Goal: Task Accomplishment & Management: Use online tool/utility

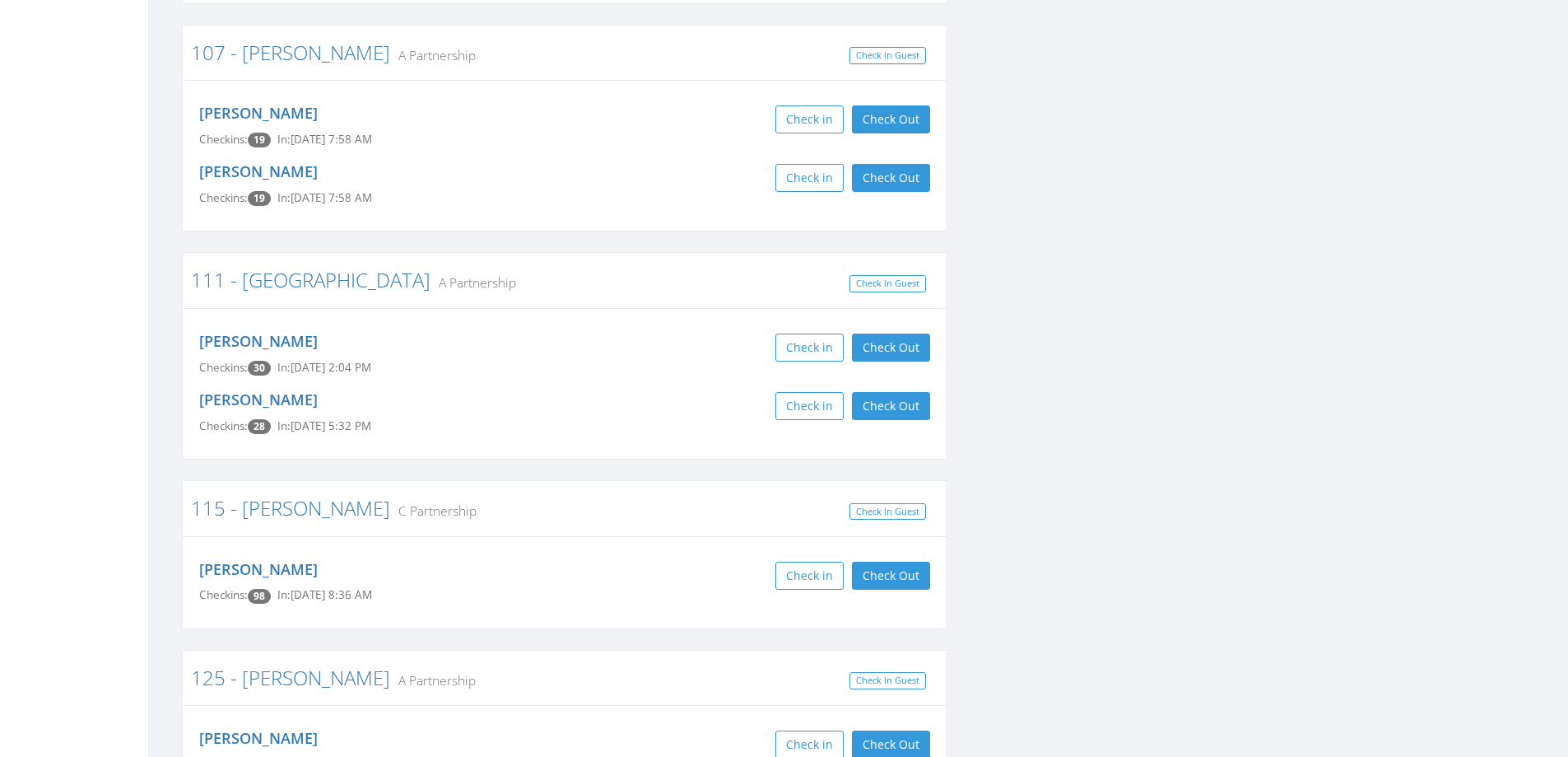
scroll to position [659, 0]
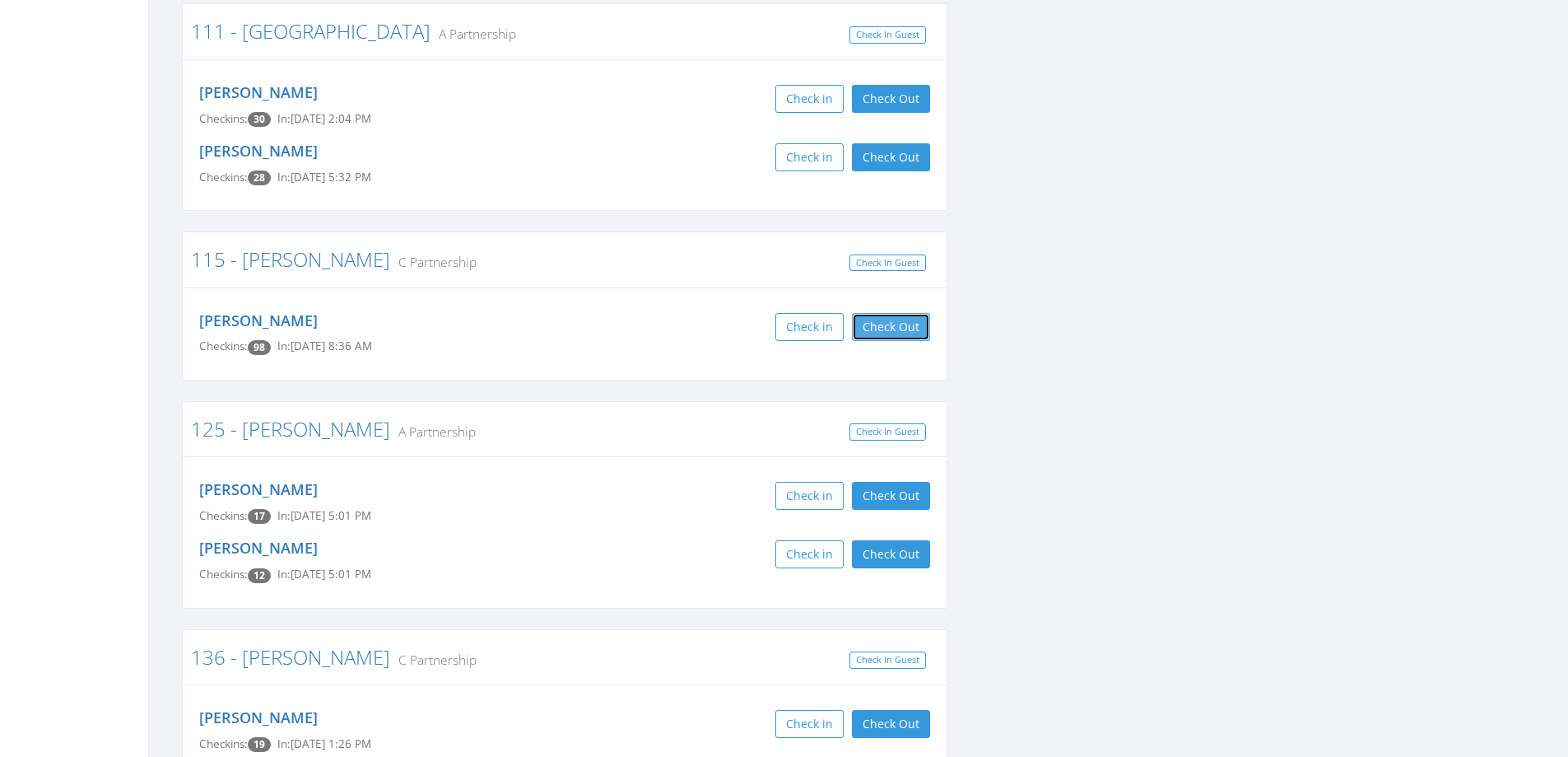
click at [884, 334] on button "Check Out" at bounding box center [891, 326] width 78 height 28
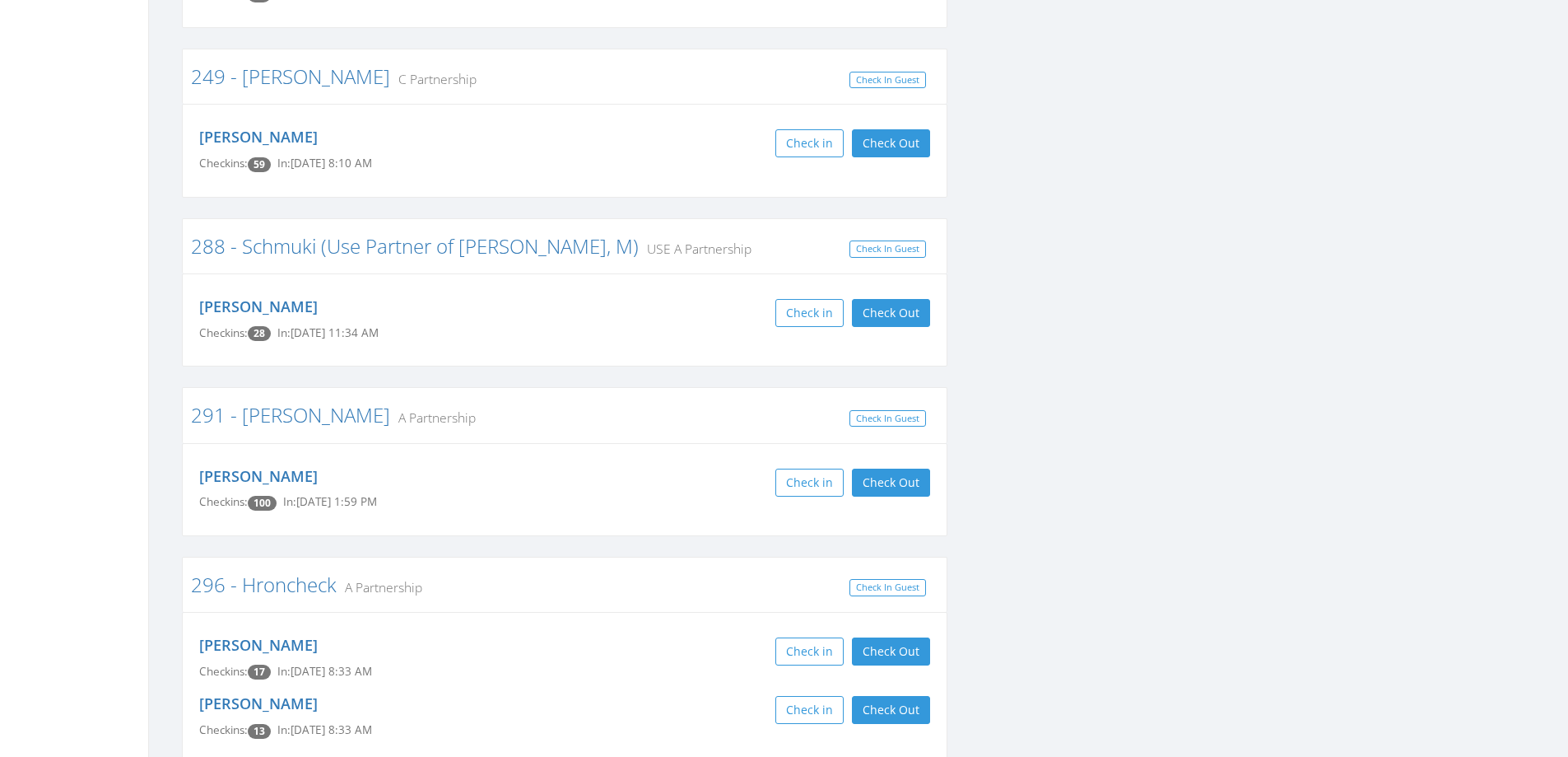
scroll to position [3871, 0]
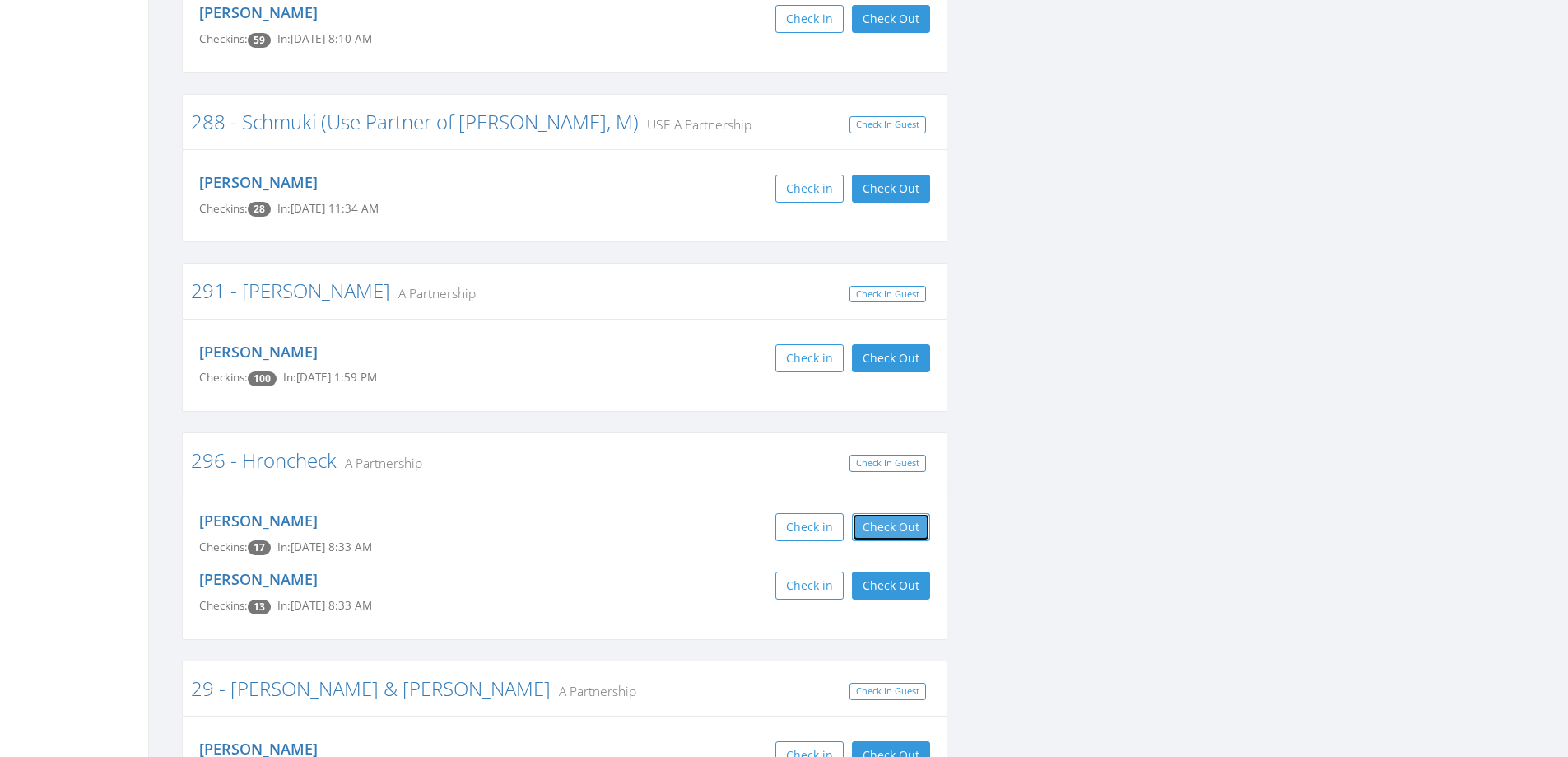
click at [876, 513] on button "Check Out" at bounding box center [891, 526] width 78 height 28
click at [874, 572] on button "Check Out" at bounding box center [891, 585] width 78 height 28
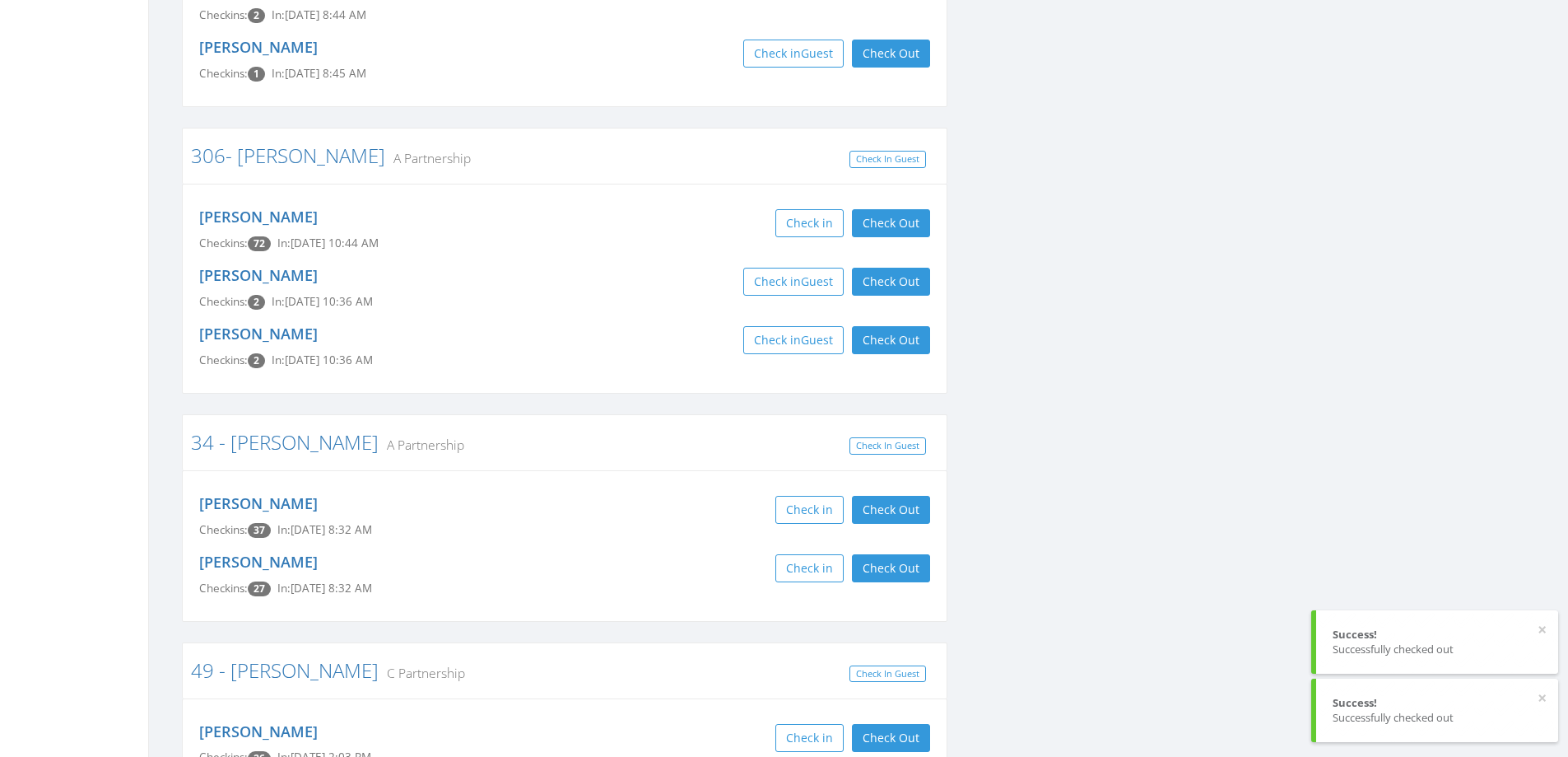
scroll to position [4777, 0]
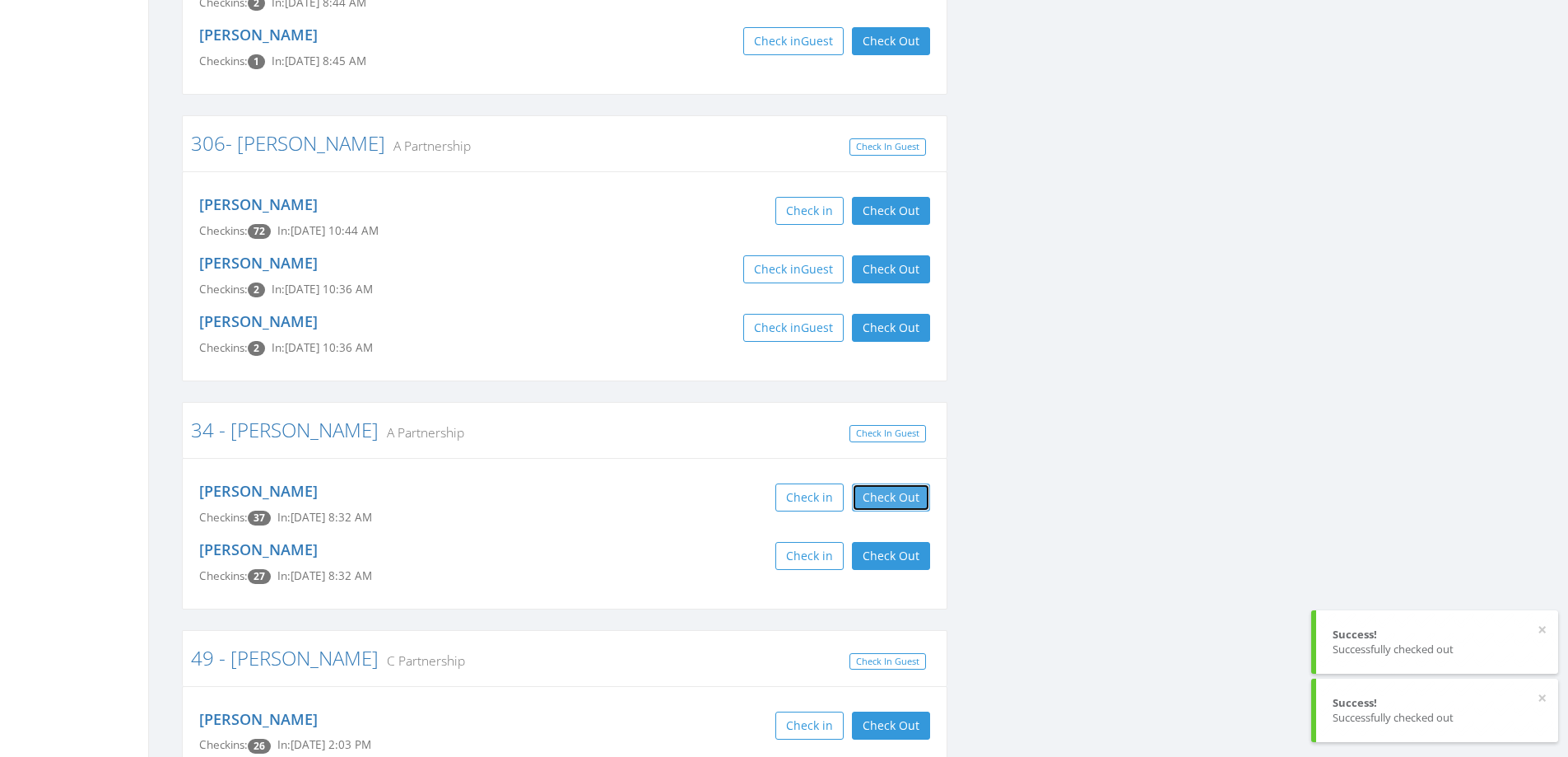
click at [886, 483] on button "Check Out" at bounding box center [891, 497] width 78 height 28
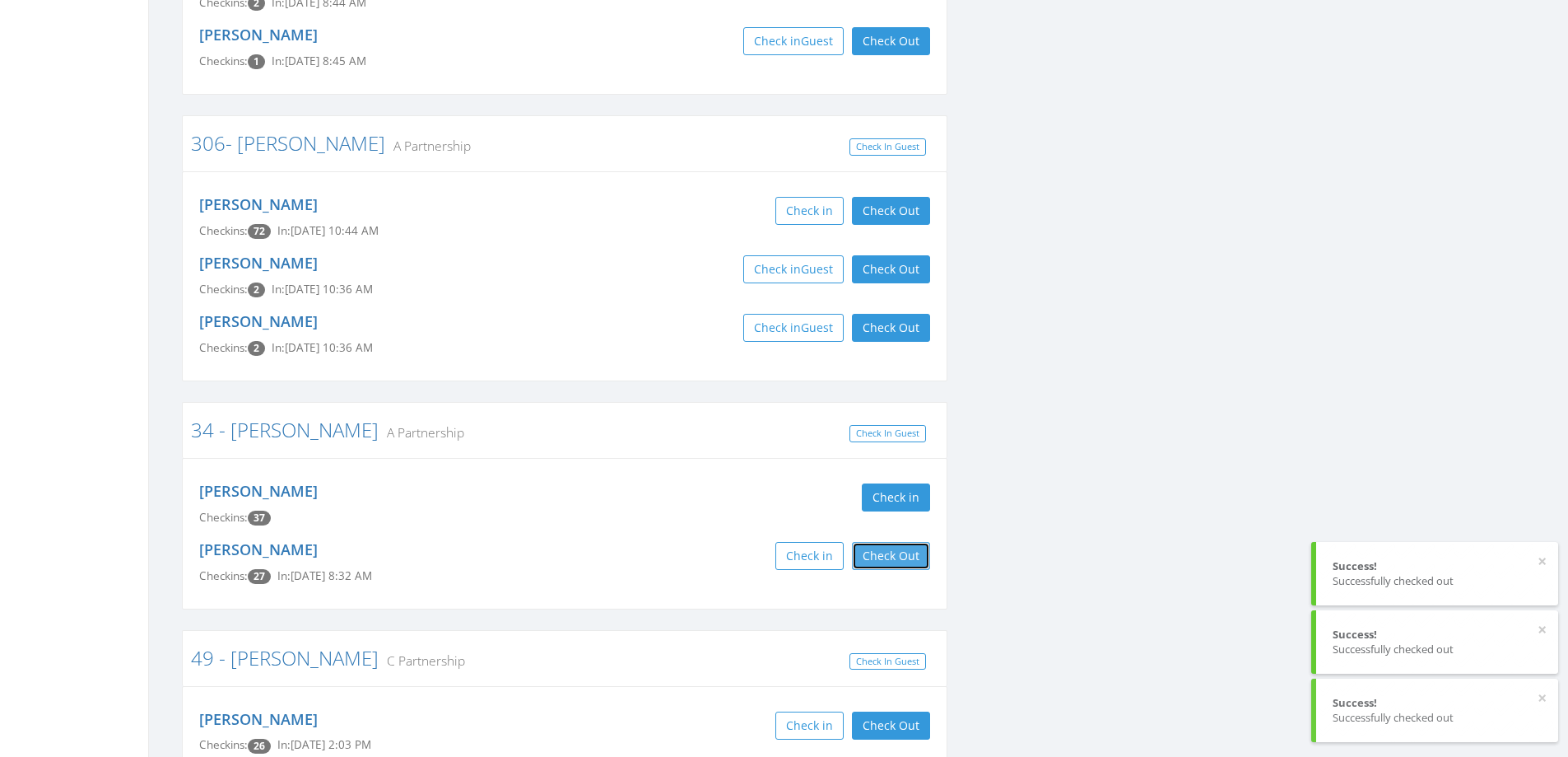
click at [882, 542] on button "Check Out" at bounding box center [891, 555] width 78 height 28
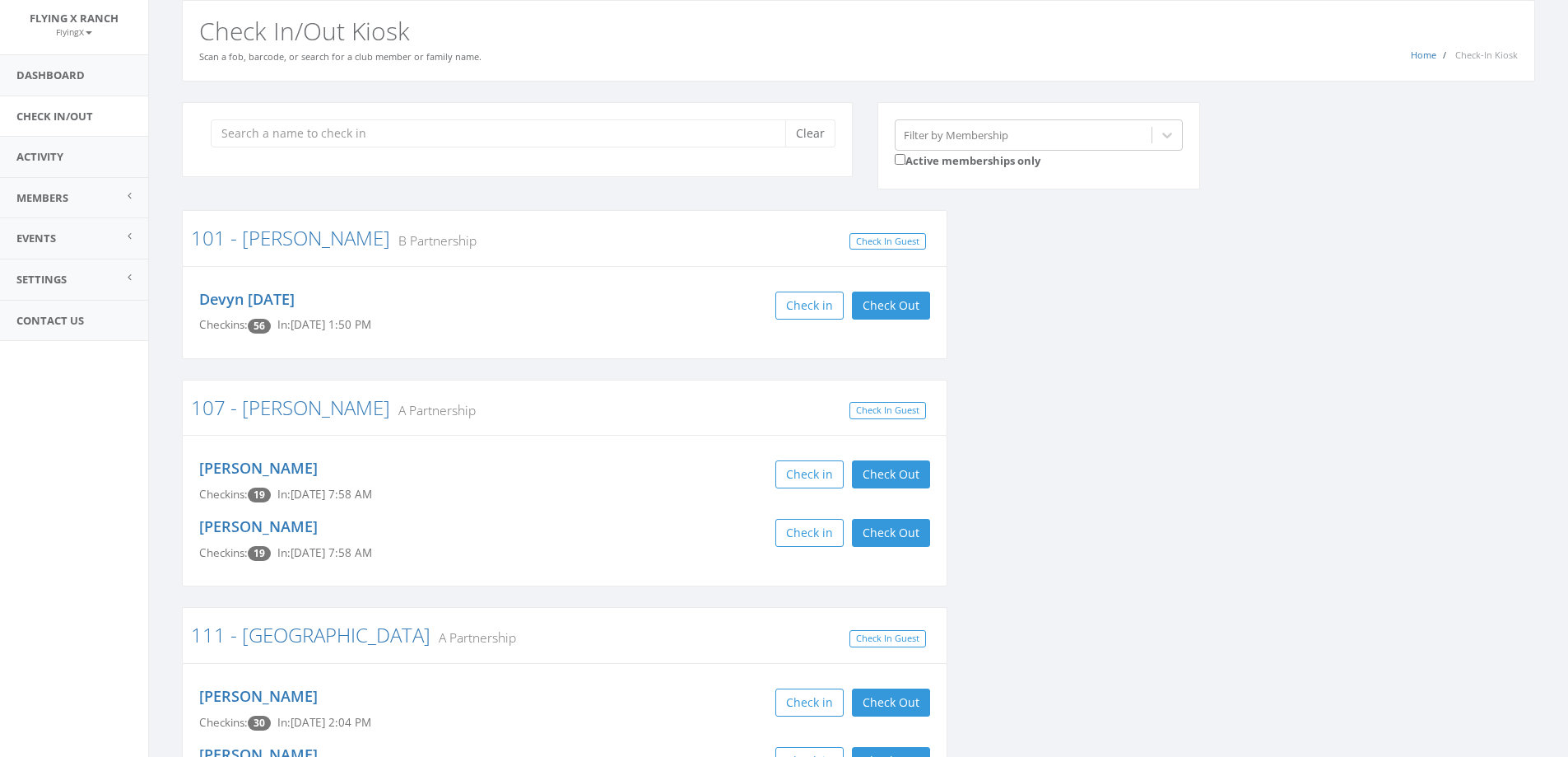
scroll to position [0, 0]
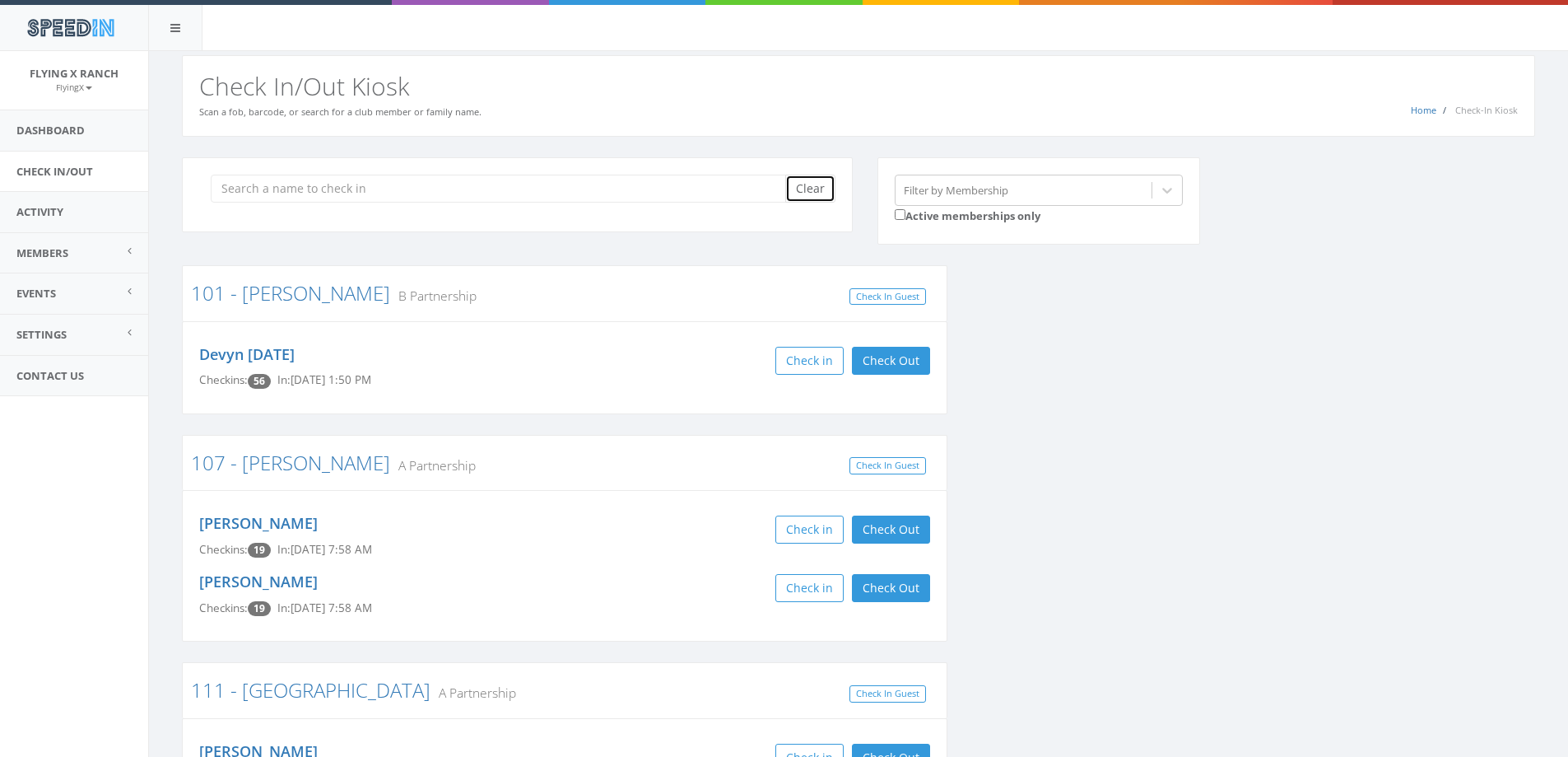
click at [813, 189] on button "Clear" at bounding box center [810, 188] width 50 height 28
click at [876, 362] on button "Check Out" at bounding box center [891, 360] width 78 height 28
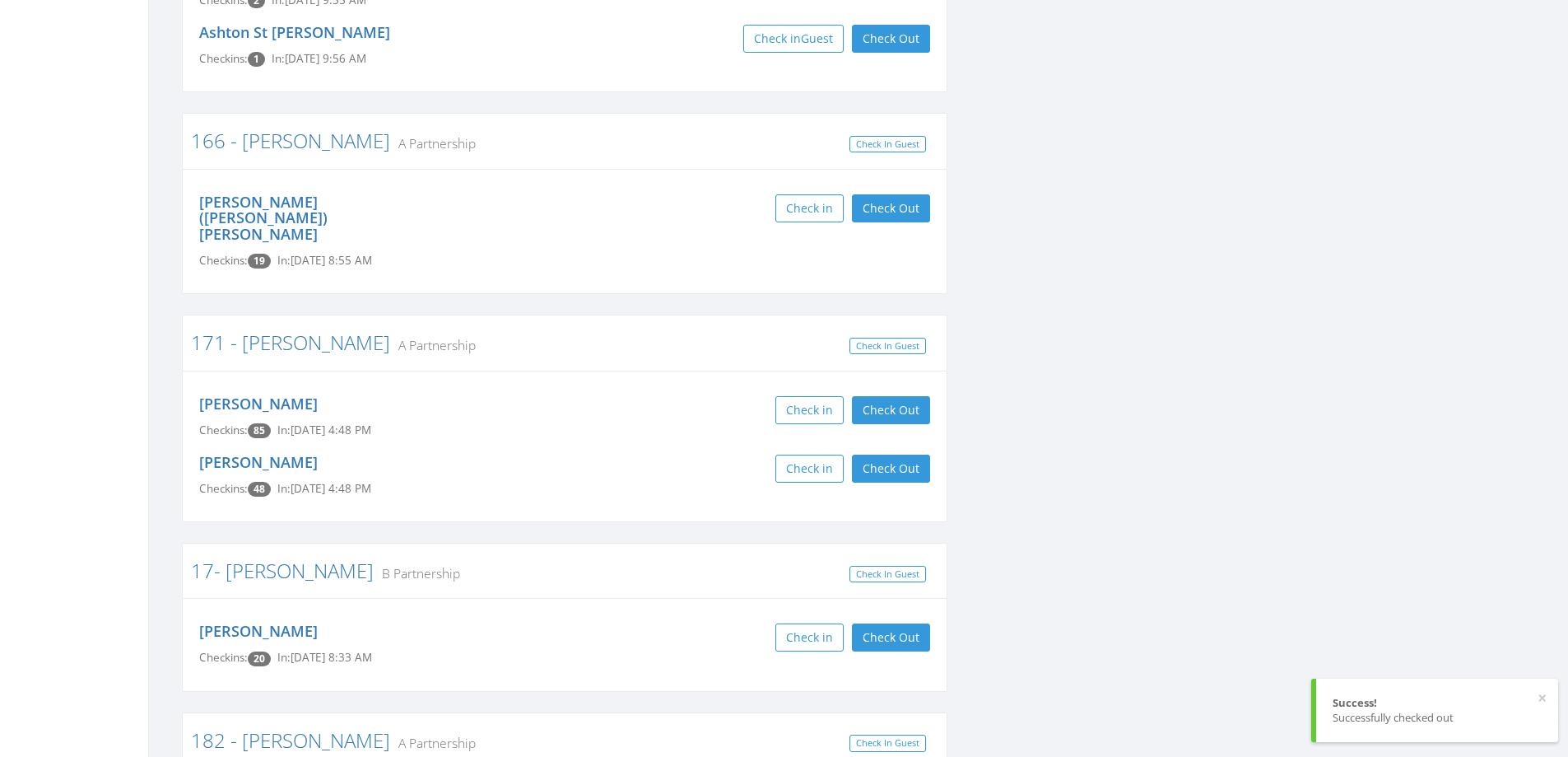
scroll to position [1565, 0]
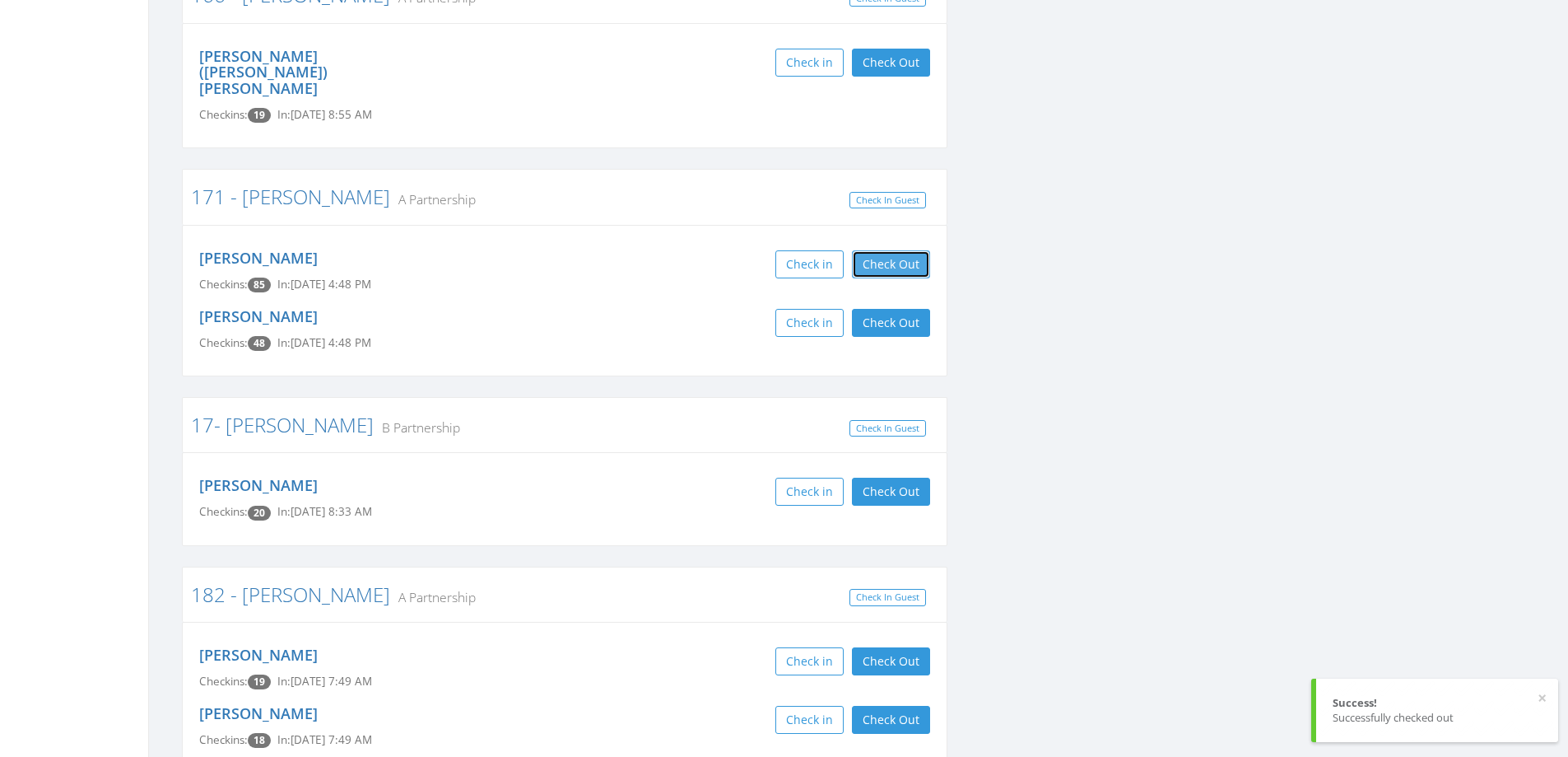
click at [887, 251] on button "Check Out" at bounding box center [891, 264] width 78 height 28
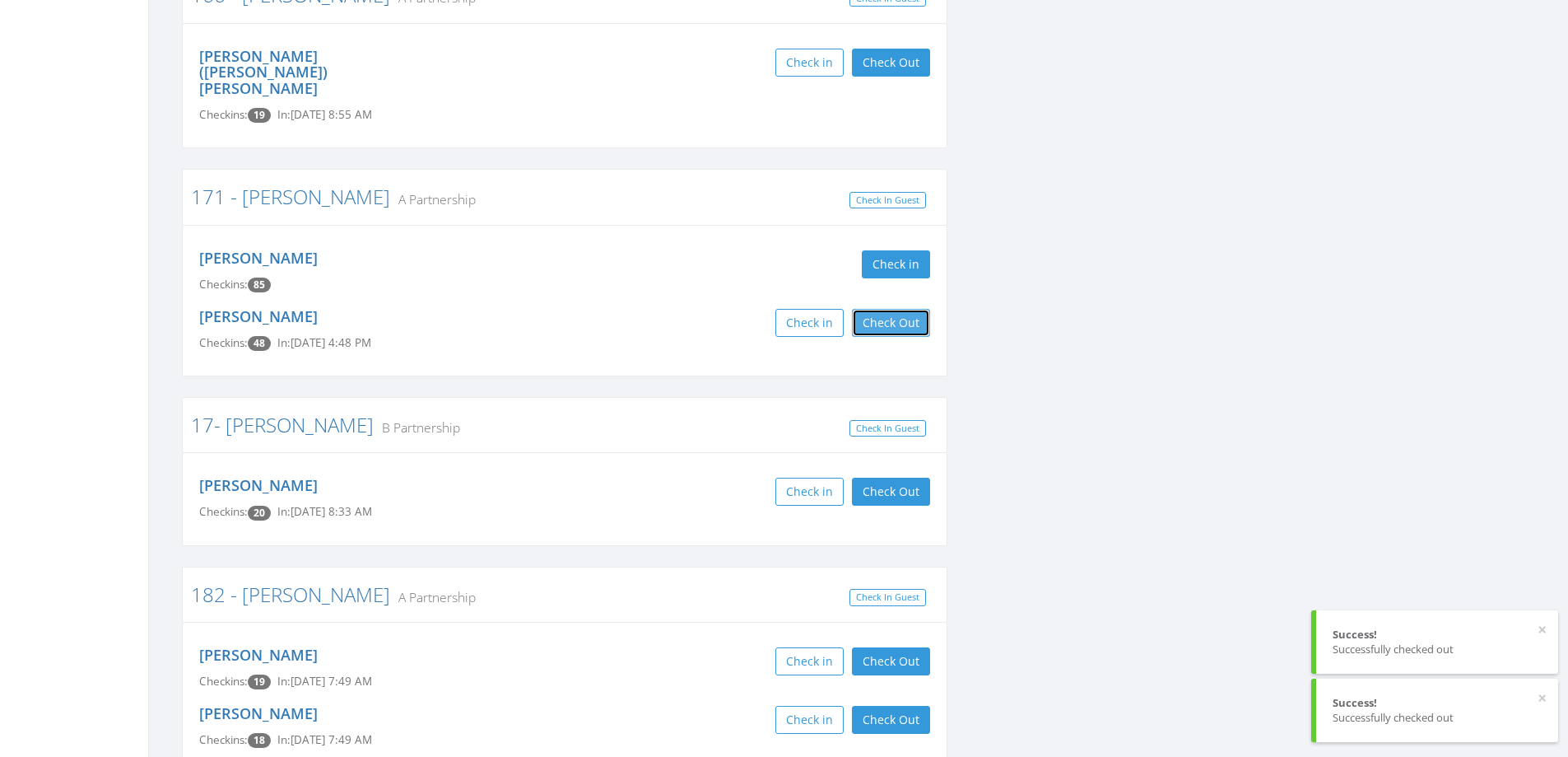
click at [899, 309] on button "Check Out" at bounding box center [891, 322] width 78 height 28
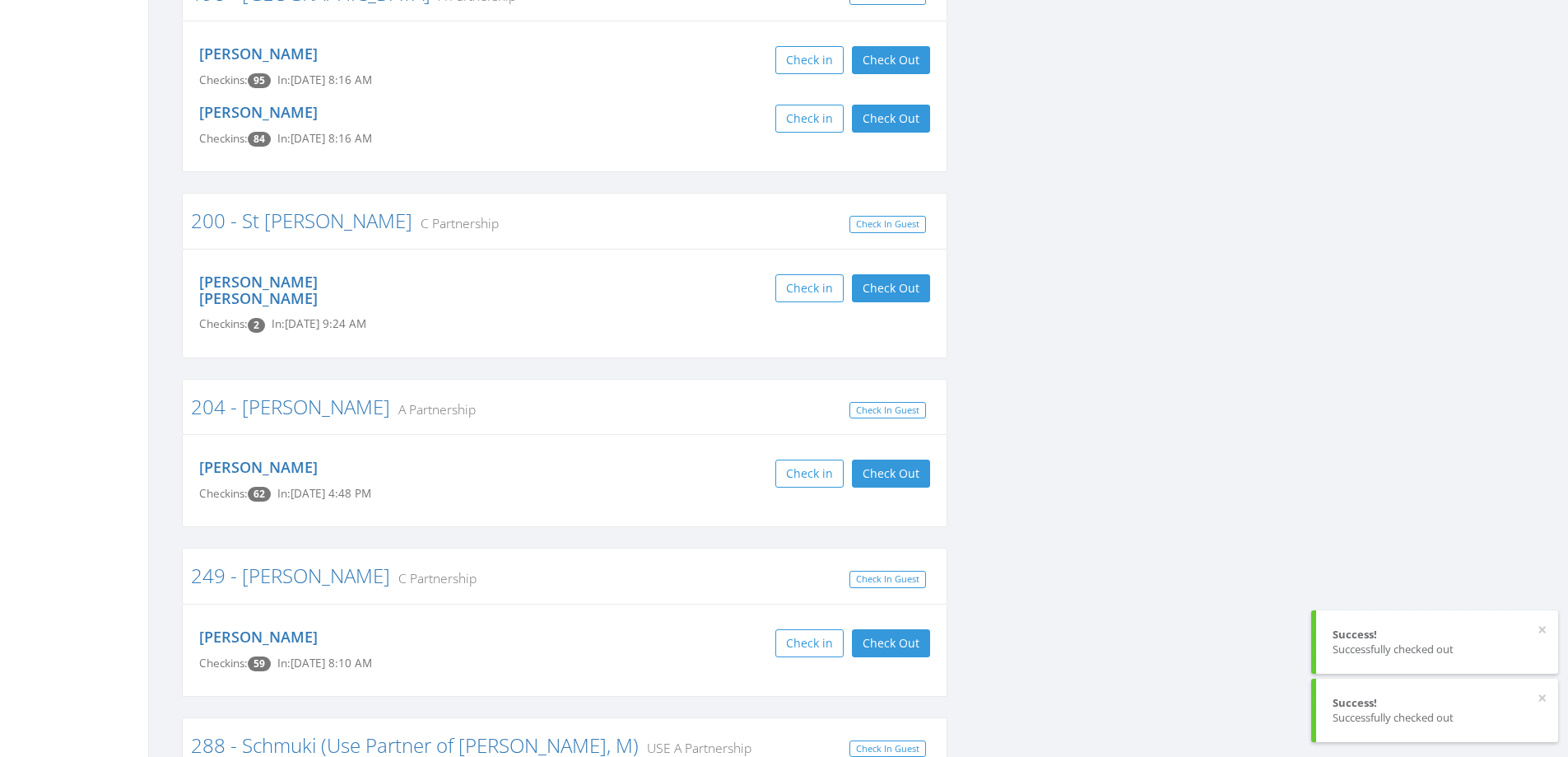
scroll to position [3130, 0]
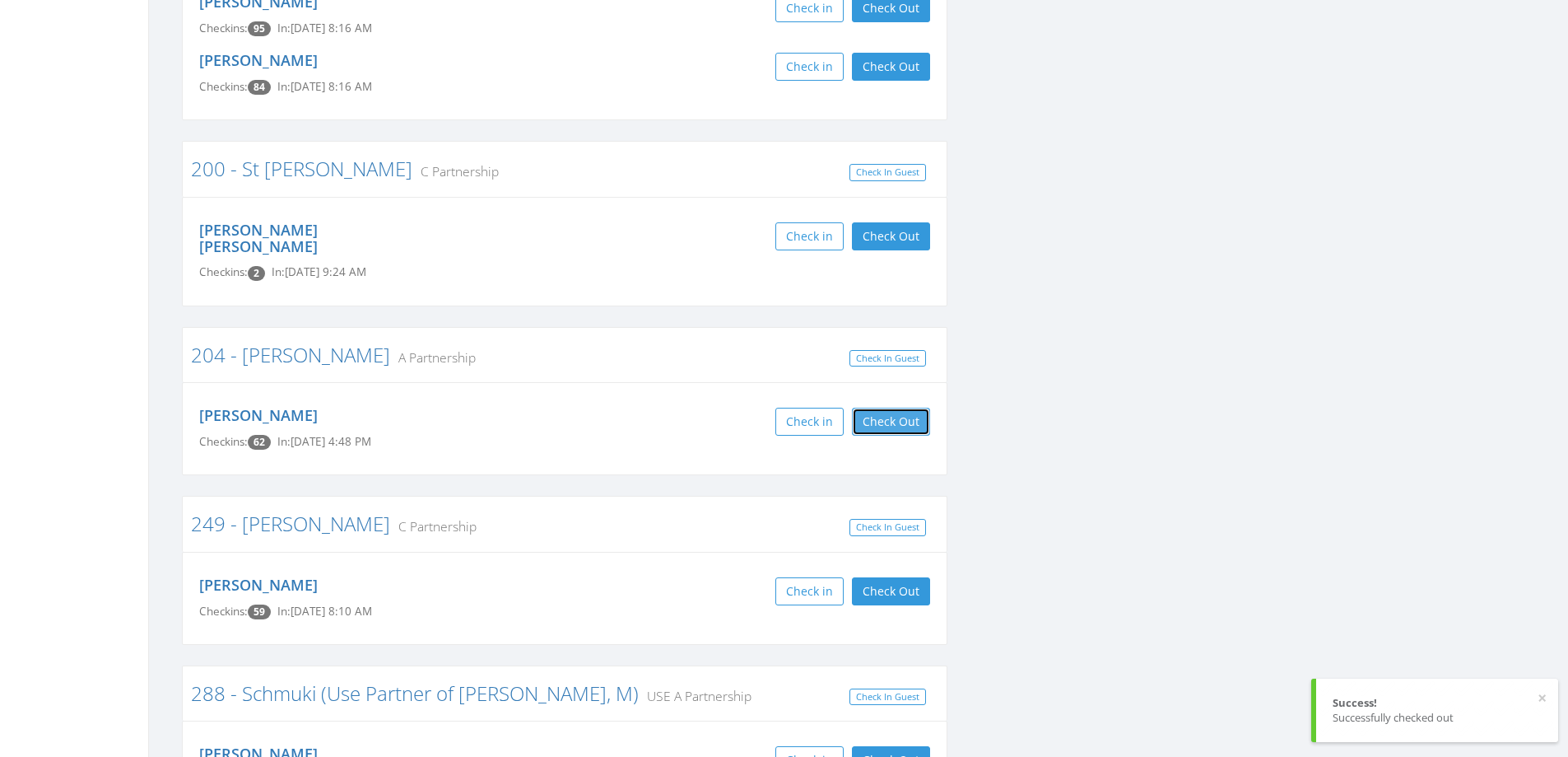
click at [925, 407] on button "Check Out" at bounding box center [891, 421] width 78 height 28
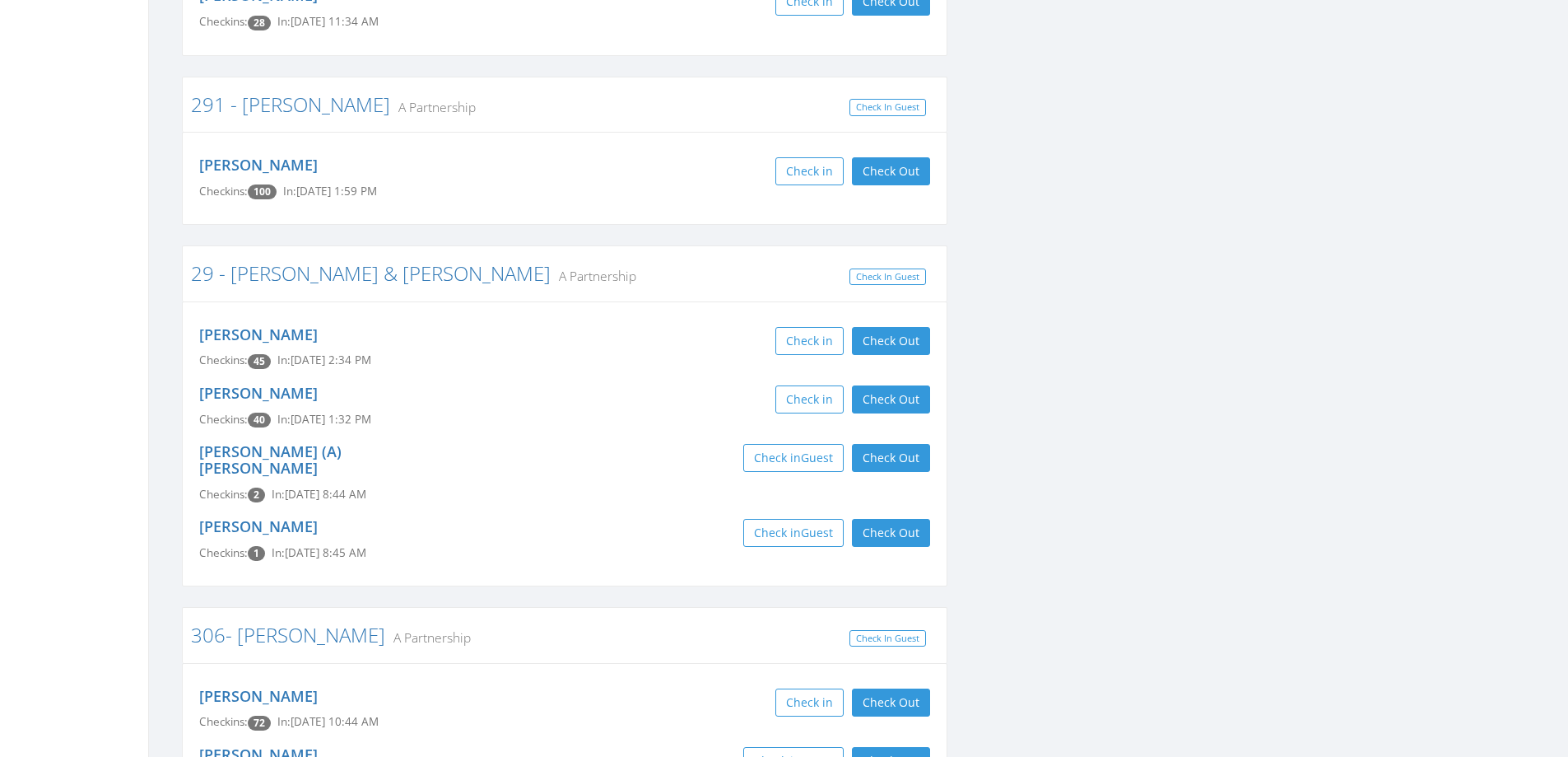
scroll to position [3788, 0]
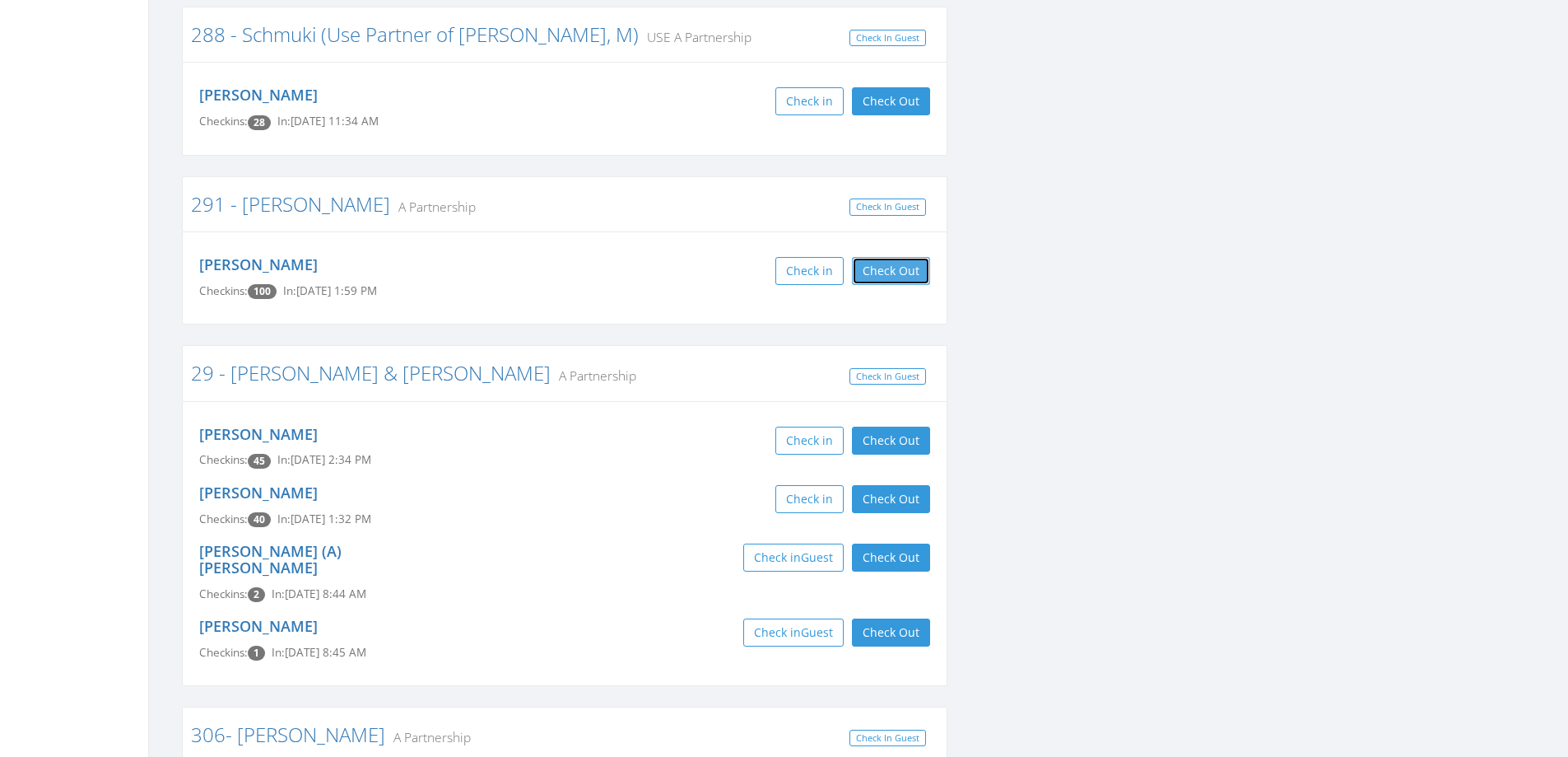
click at [885, 257] on button "Check Out" at bounding box center [891, 270] width 78 height 28
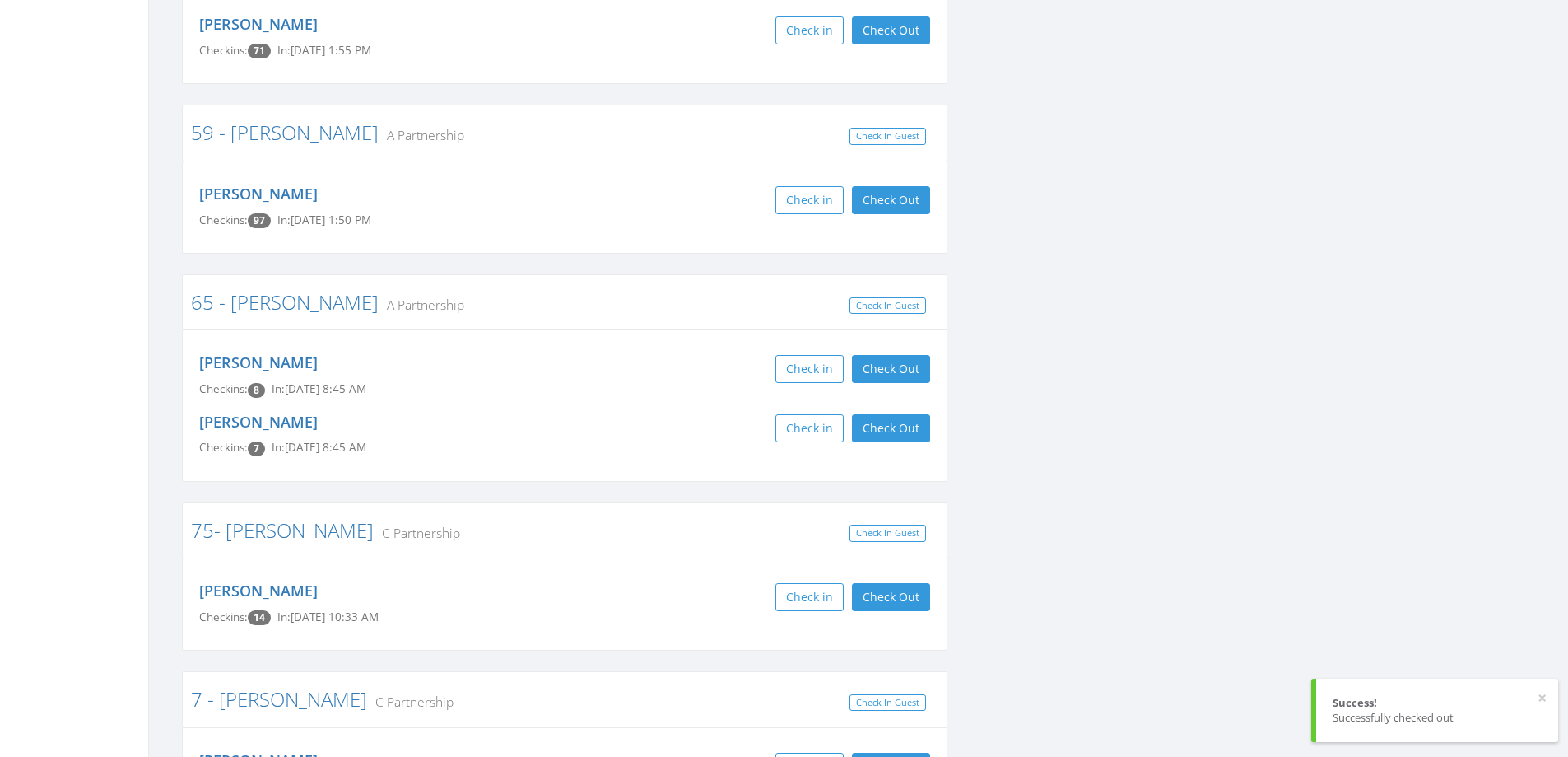
scroll to position [5106, 0]
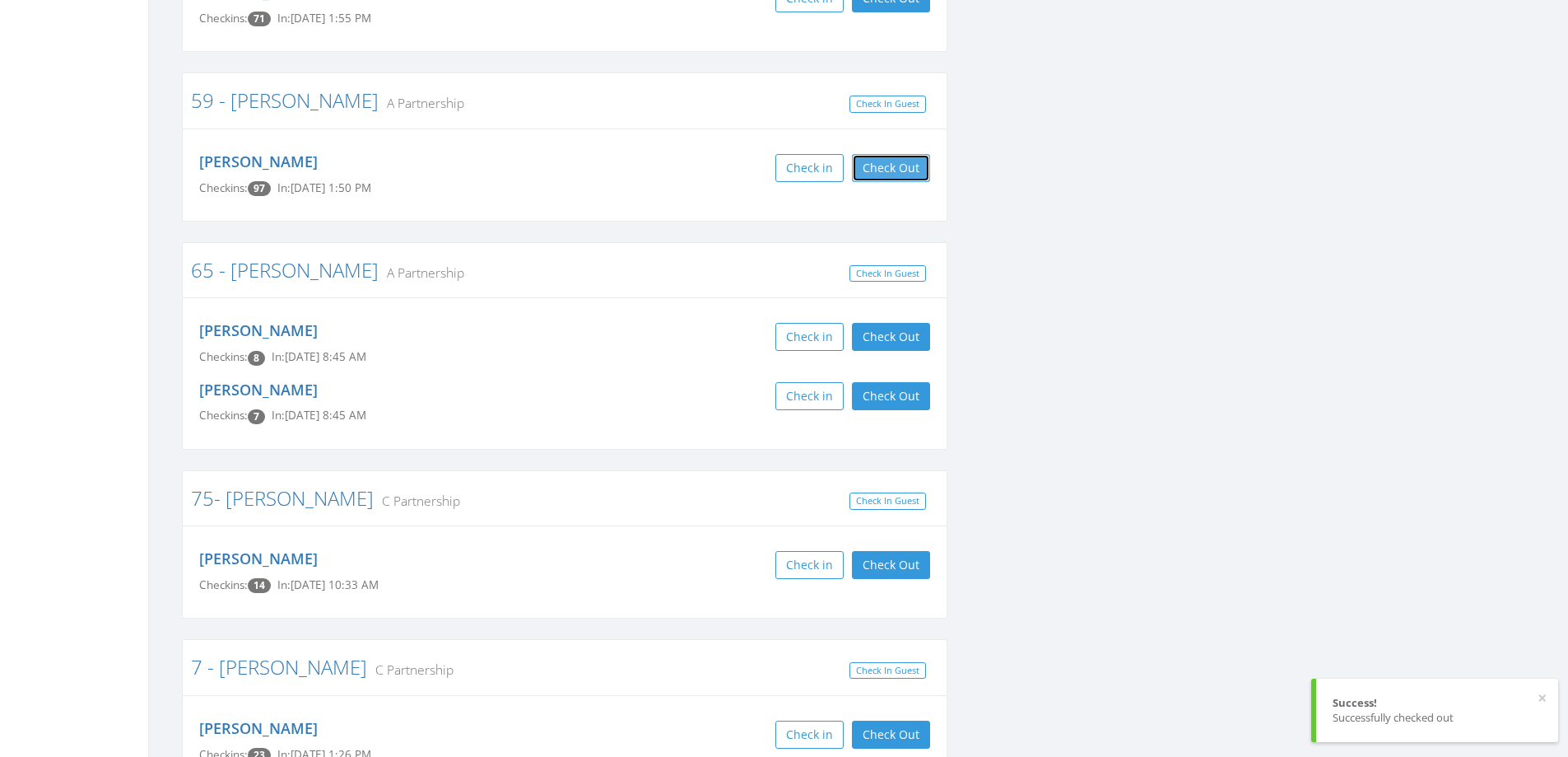
click at [904, 154] on button "Check Out" at bounding box center [891, 168] width 78 height 28
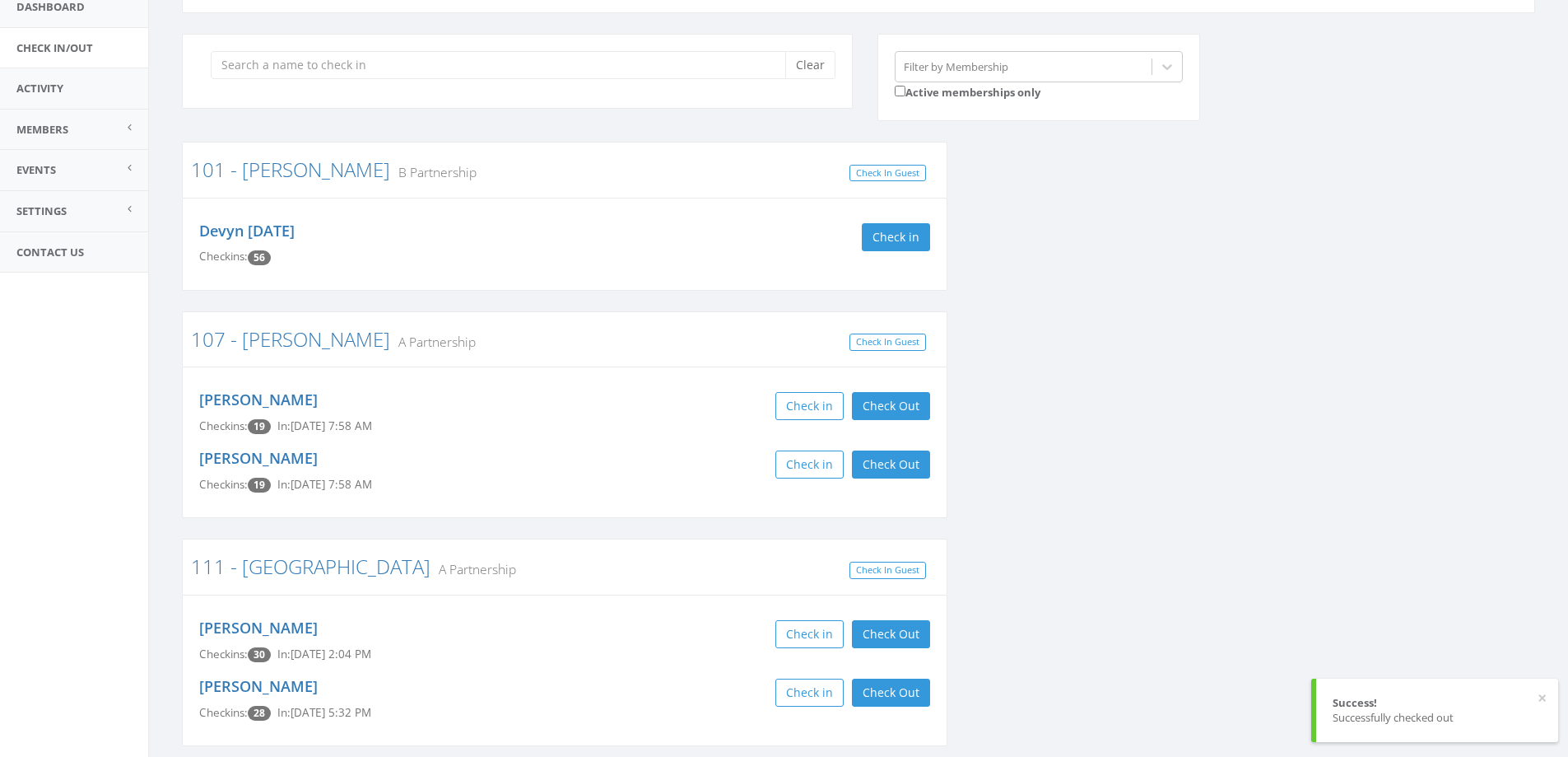
scroll to position [0, 0]
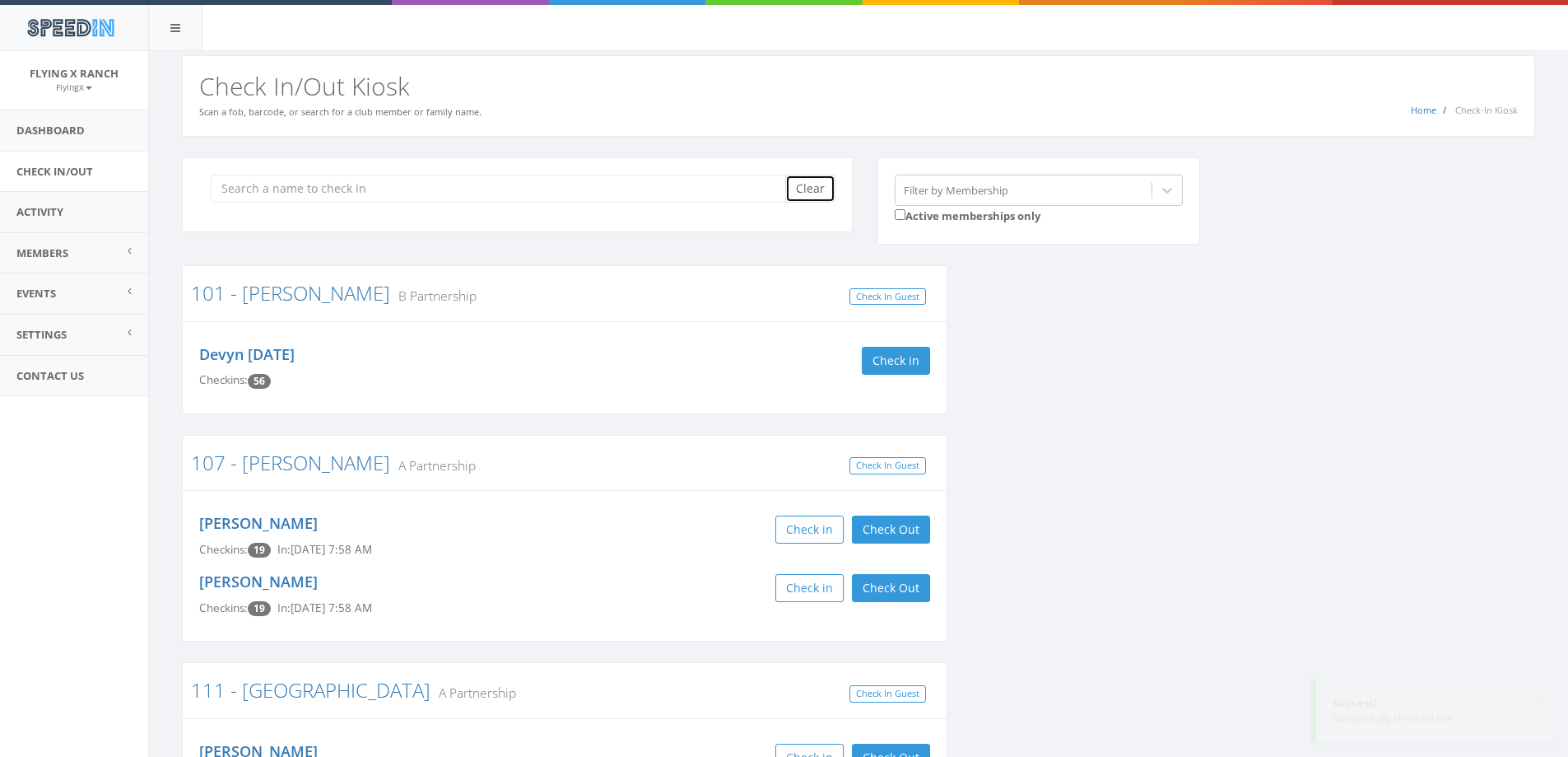
click at [802, 186] on button "Clear" at bounding box center [810, 188] width 50 height 28
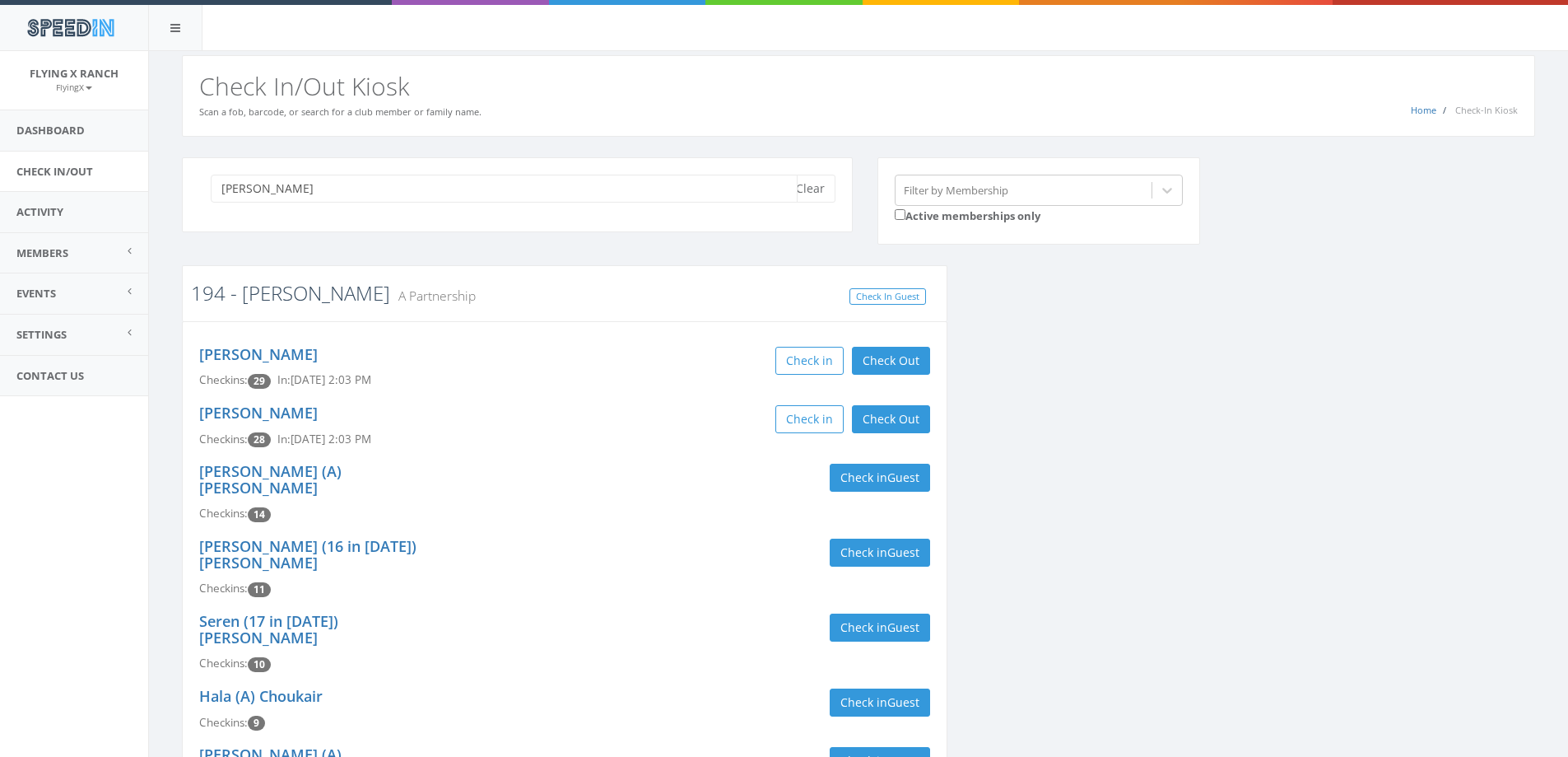
type input "snyder"
click at [277, 294] on link "194 - [PERSON_NAME]" at bounding box center [291, 292] width 200 height 27
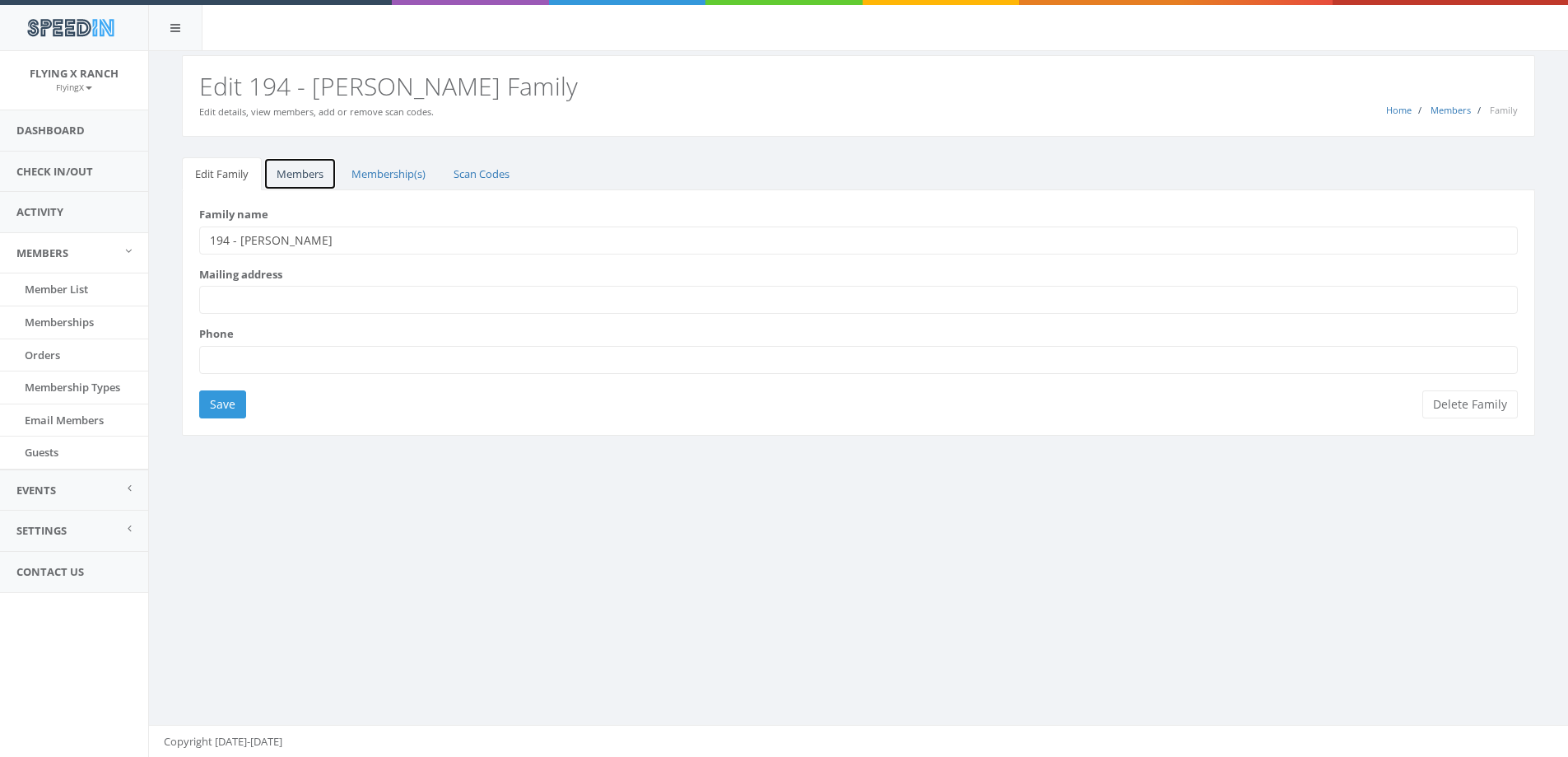
click at [304, 174] on link "Members" at bounding box center [300, 174] width 73 height 34
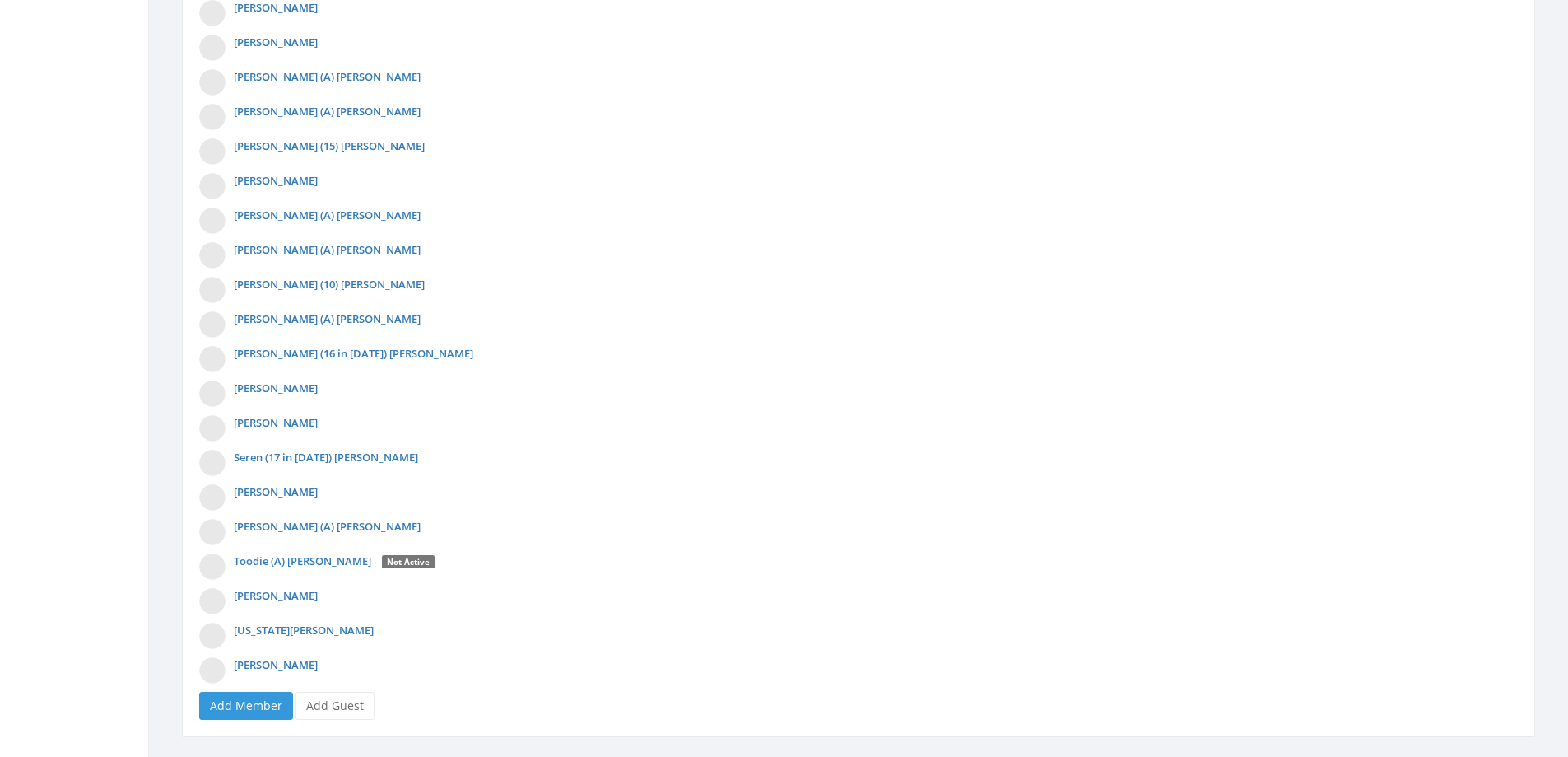
scroll to position [1071, 0]
click at [347, 706] on link "Add Guest" at bounding box center [335, 704] width 79 height 28
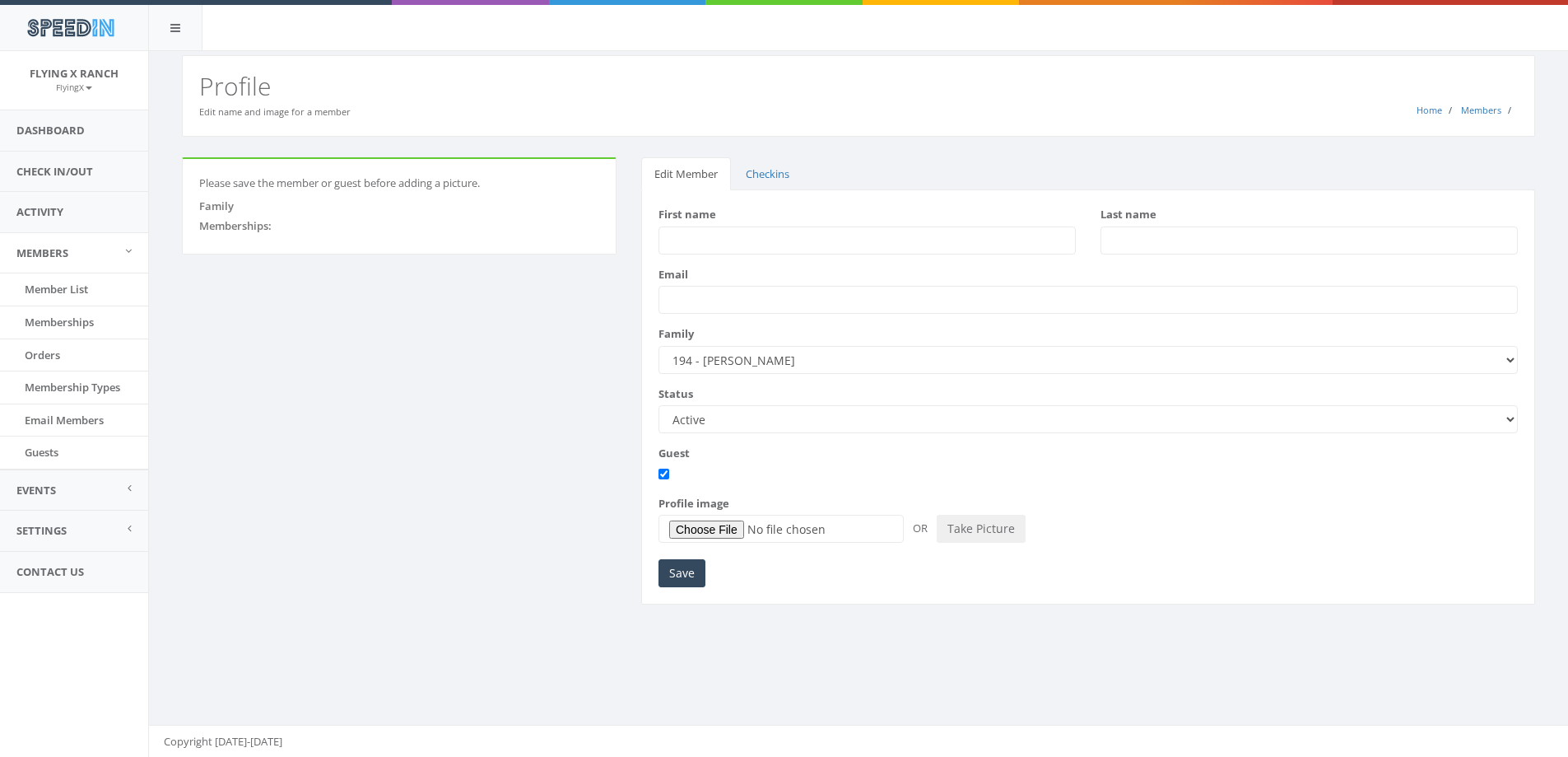
click at [682, 244] on input "First name" at bounding box center [867, 240] width 417 height 28
type input "[PERSON_NAME]"
type input "Lee-Bechtold"
click at [682, 572] on input "Save" at bounding box center [682, 572] width 47 height 28
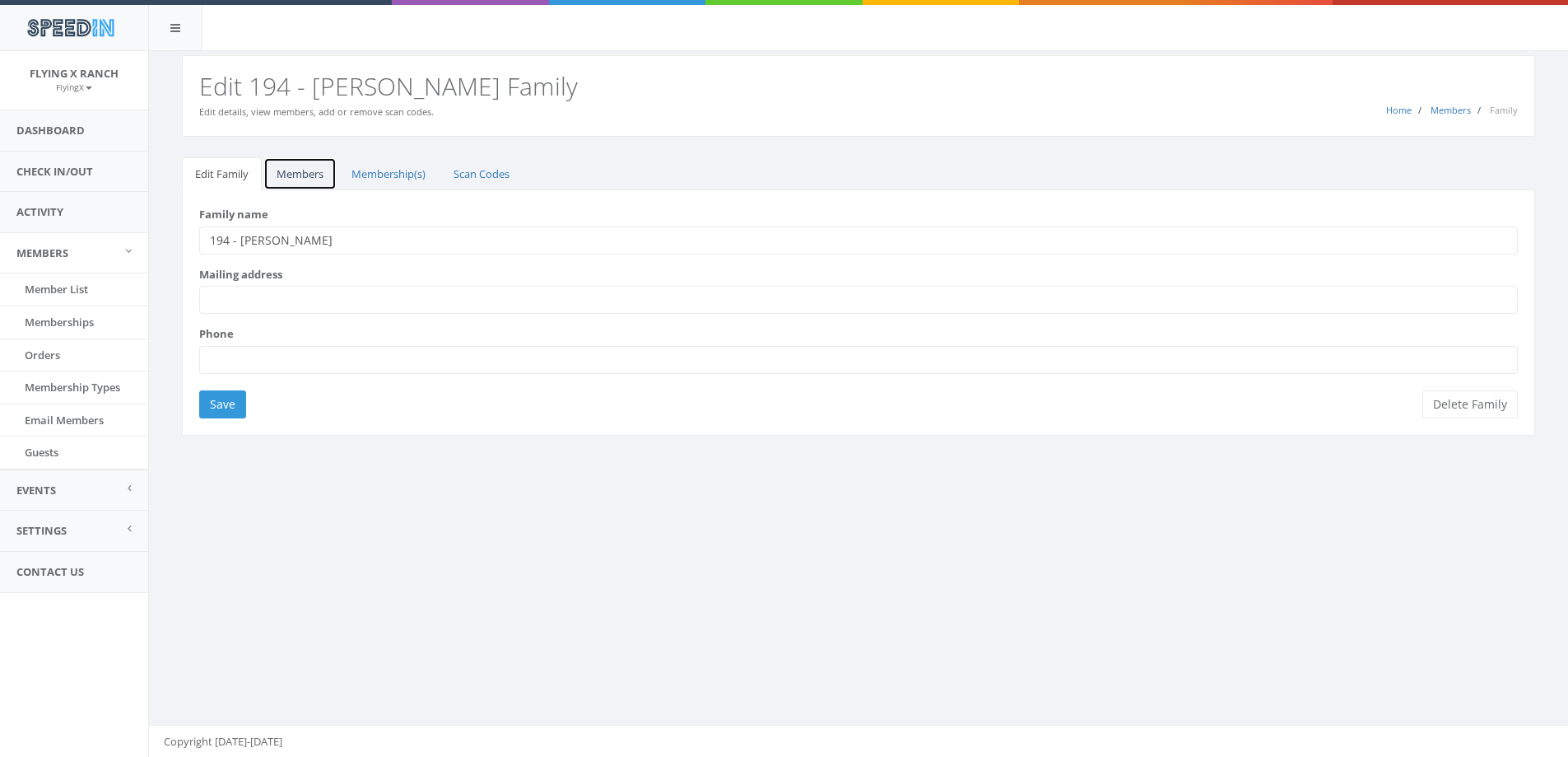
click at [302, 175] on link "Members" at bounding box center [300, 174] width 73 height 34
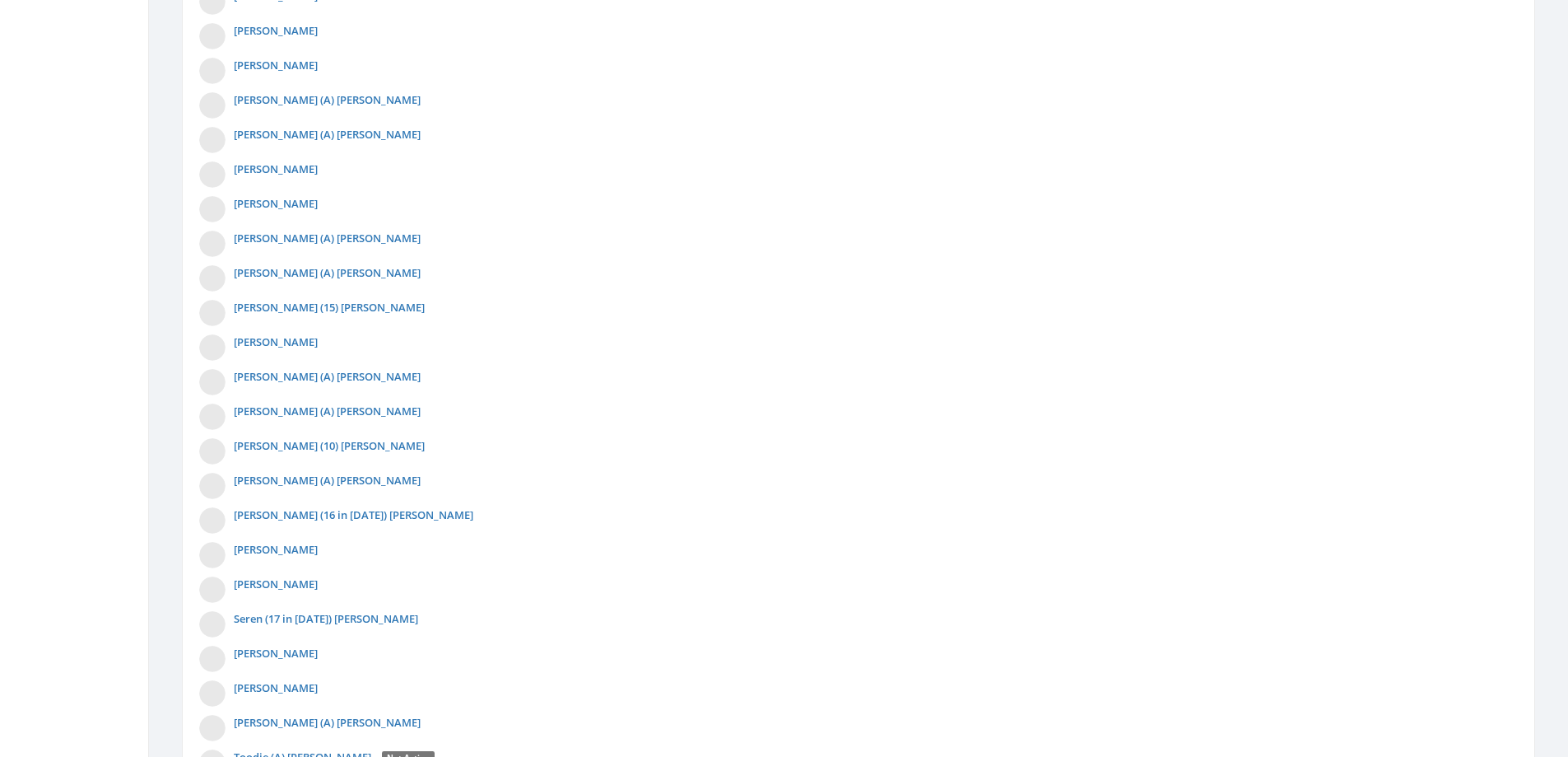
scroll to position [1138, 0]
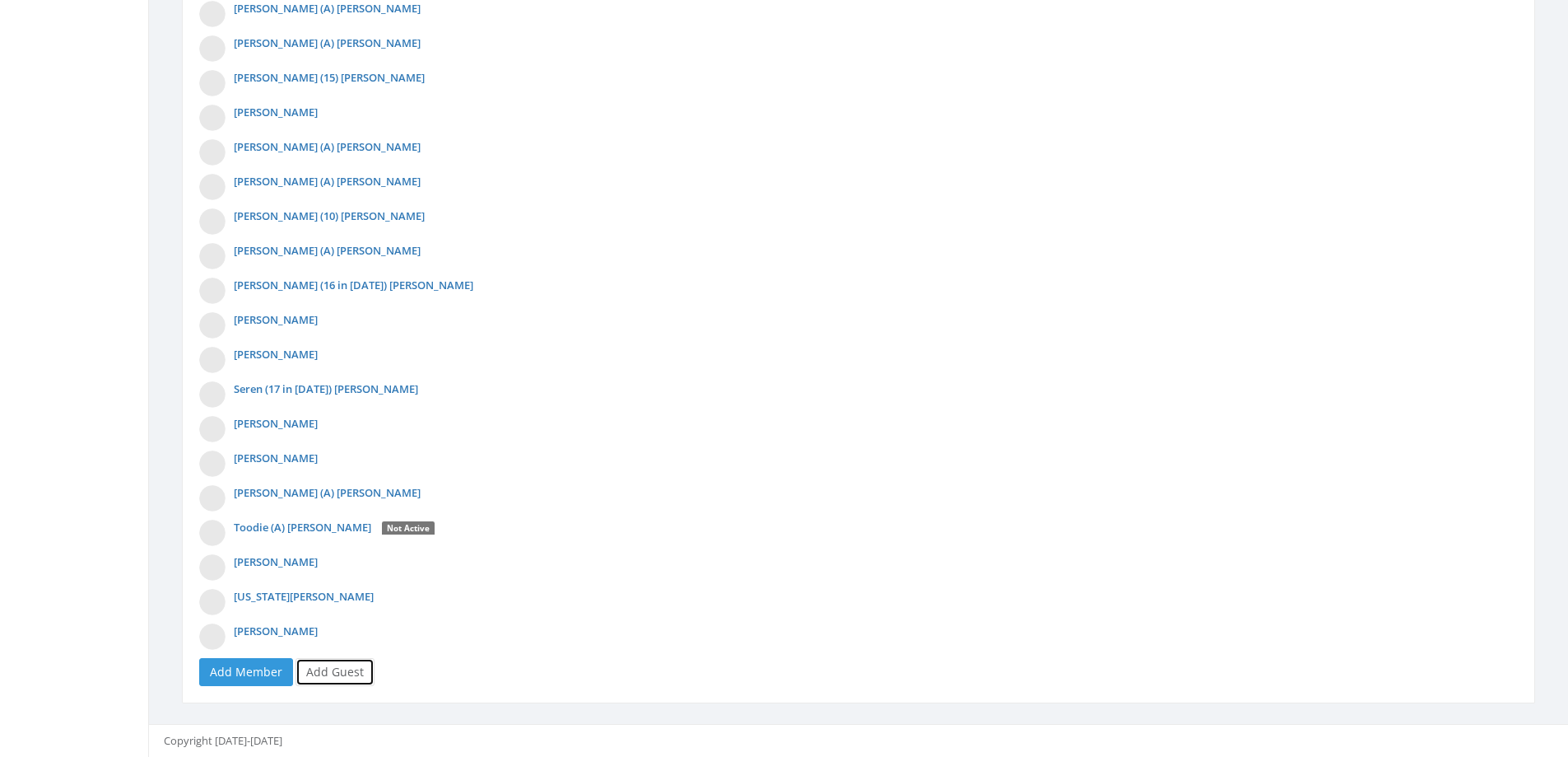
click at [322, 676] on link "Add Guest" at bounding box center [335, 671] width 79 height 28
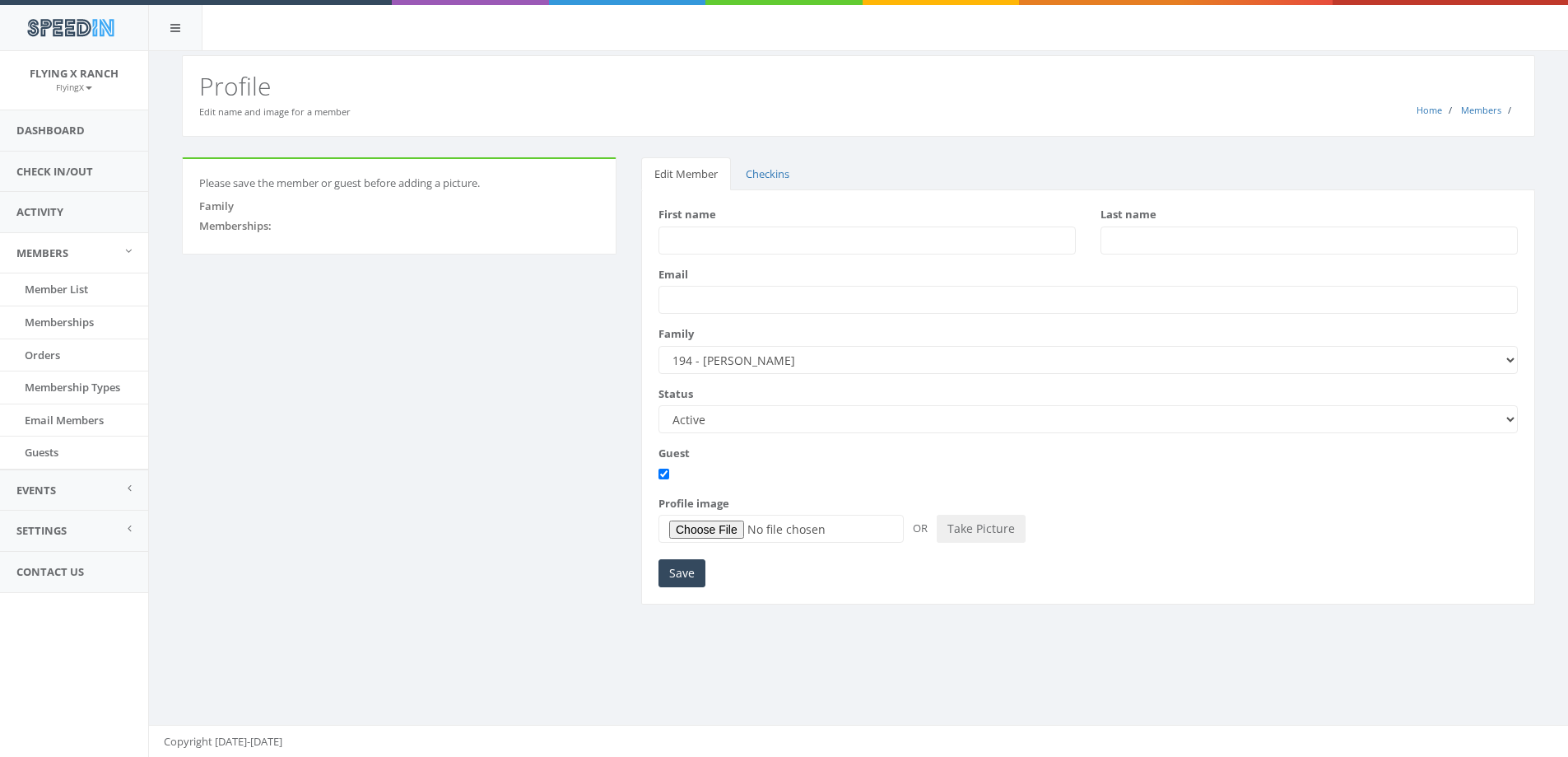
click at [694, 240] on input "First name" at bounding box center [867, 240] width 417 height 28
type input "[PERSON_NAME]"
click at [687, 569] on input "Save" at bounding box center [682, 572] width 47 height 28
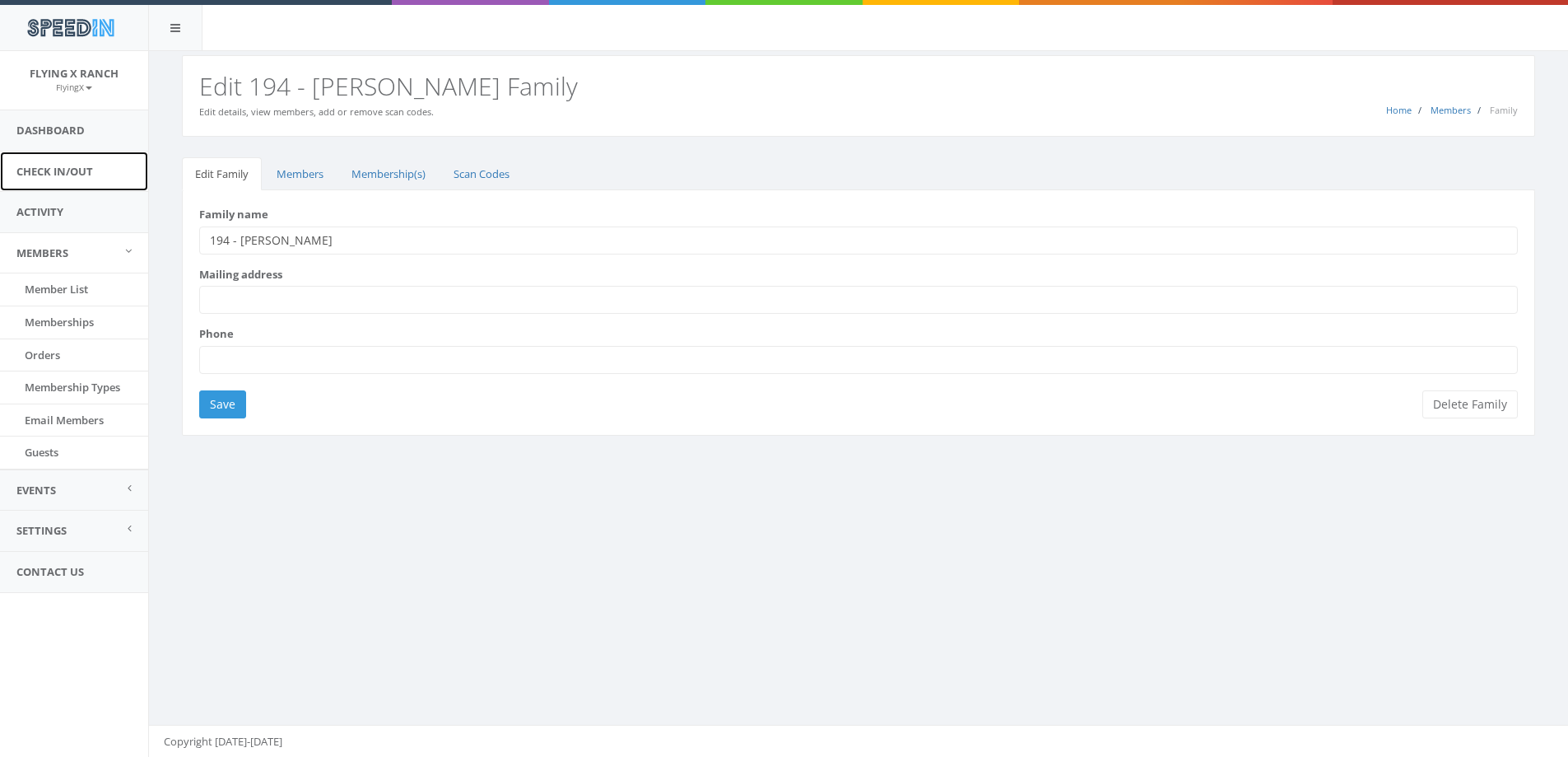
click at [76, 160] on link "Check In/Out" at bounding box center [74, 171] width 148 height 40
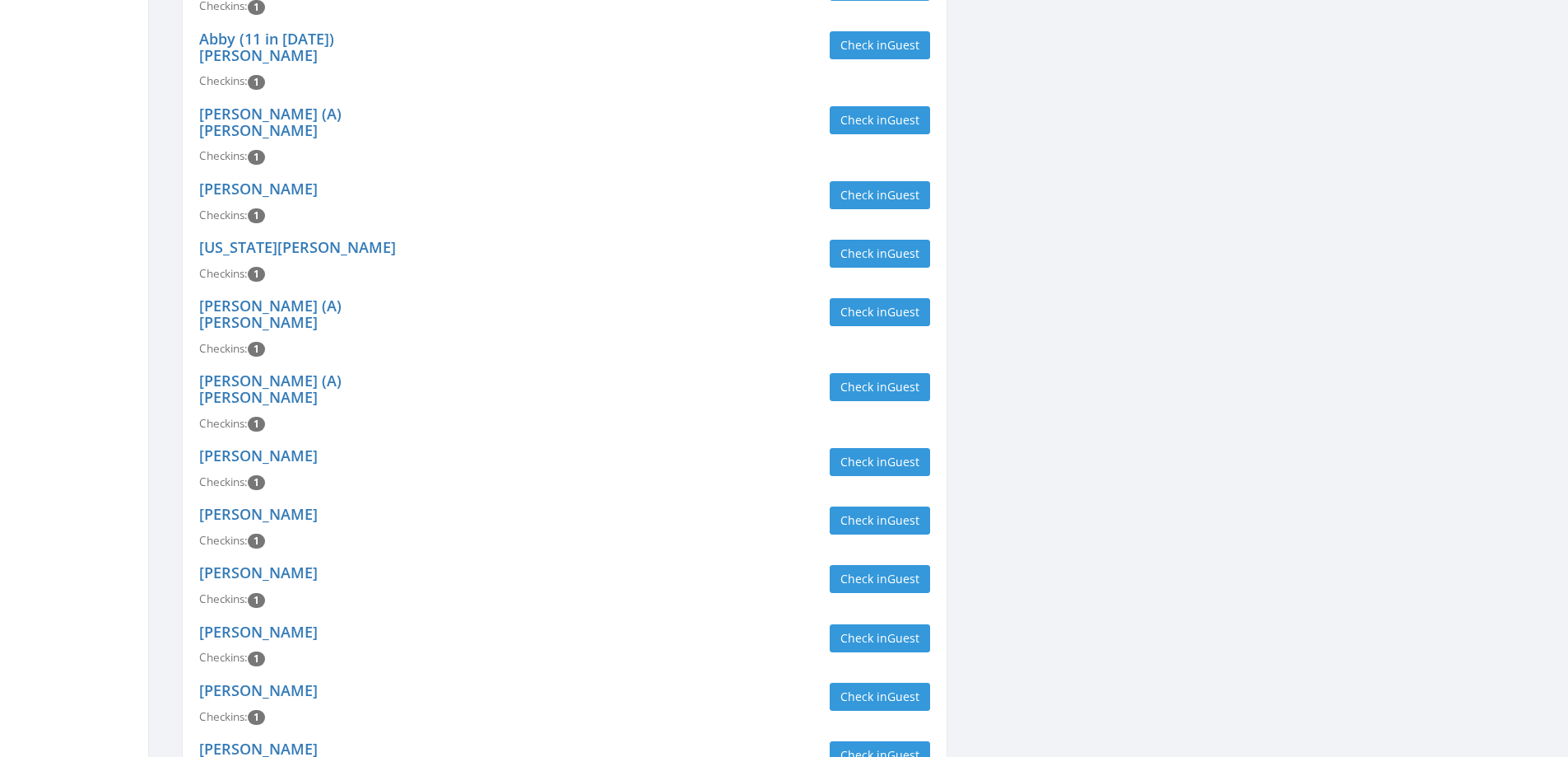
scroll to position [2635, 0]
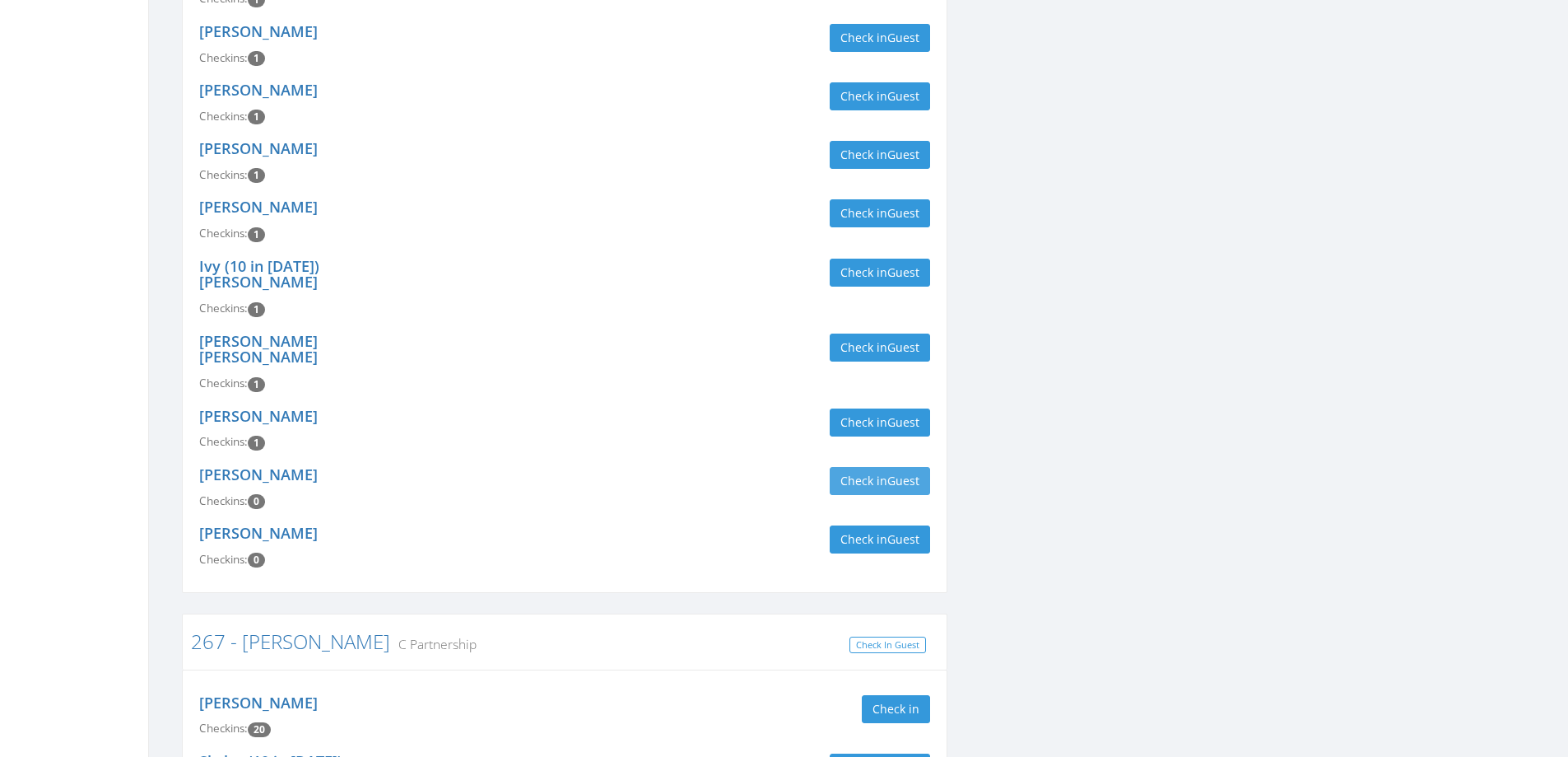
type input "snyder"
click at [859, 467] on button "Check in Guest" at bounding box center [880, 481] width 101 height 28
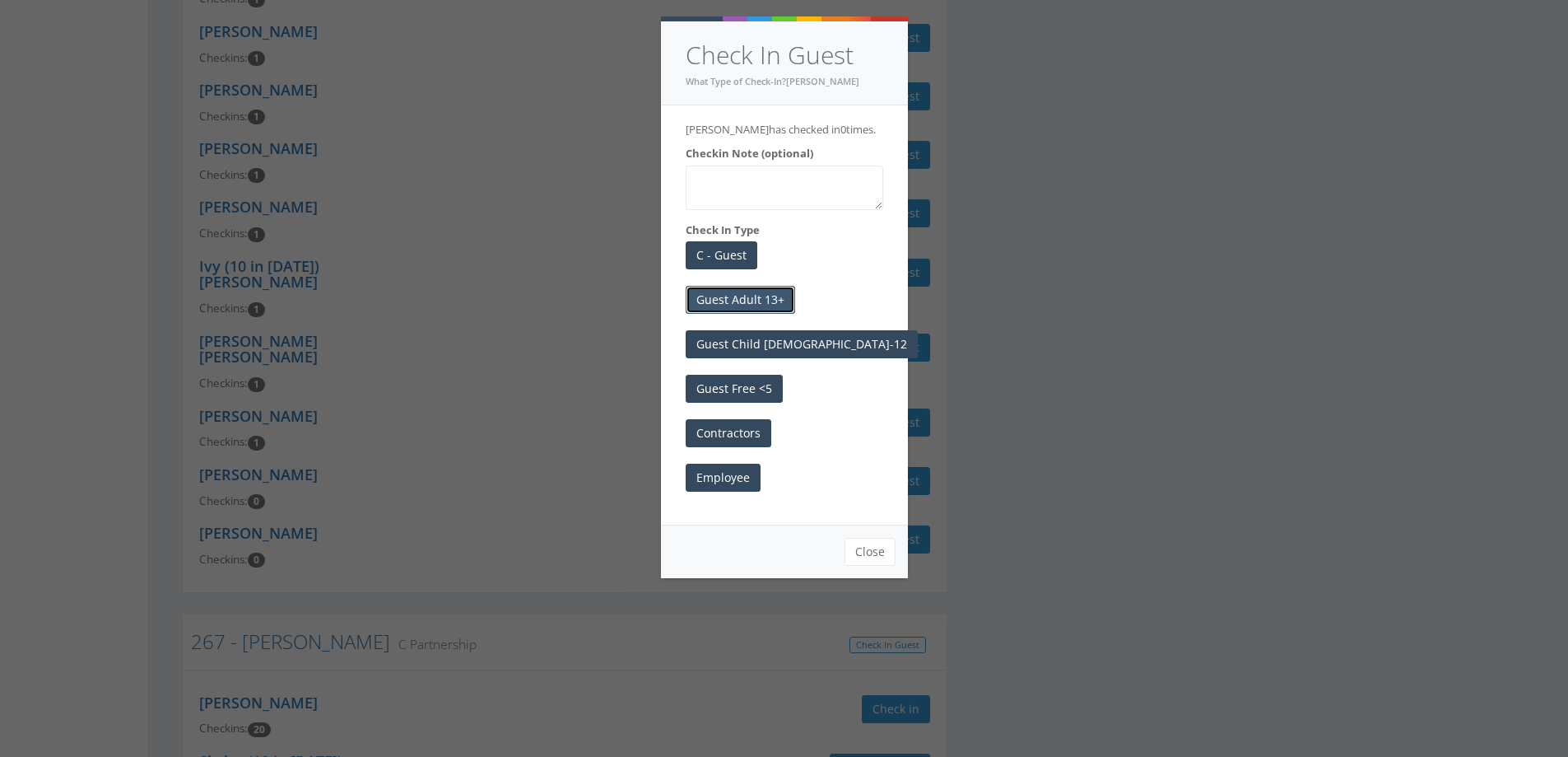
click at [765, 309] on button "Guest Adult 13+" at bounding box center [740, 299] width 110 height 28
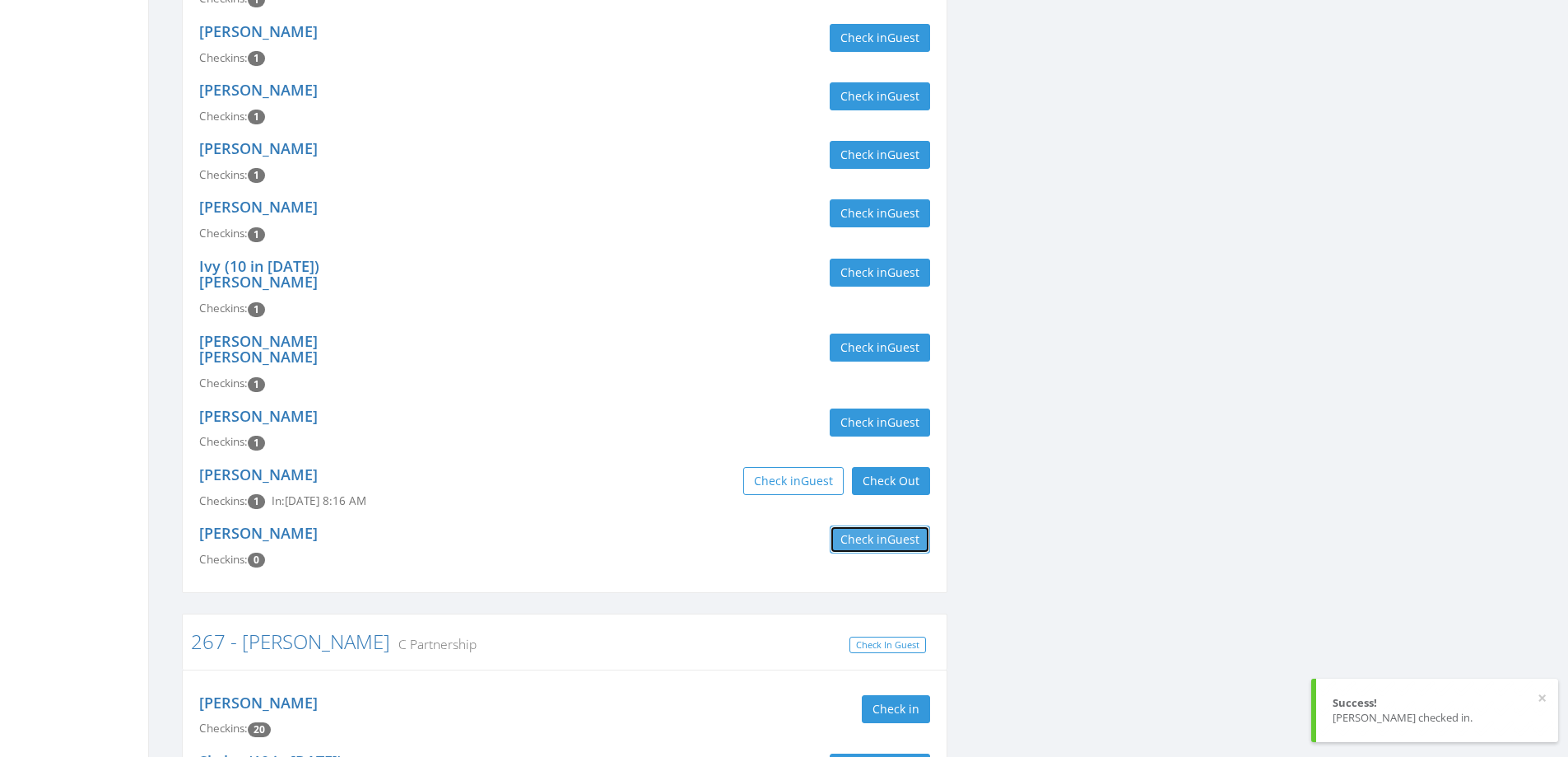
click at [875, 525] on button "Check in Guest" at bounding box center [880, 539] width 101 height 28
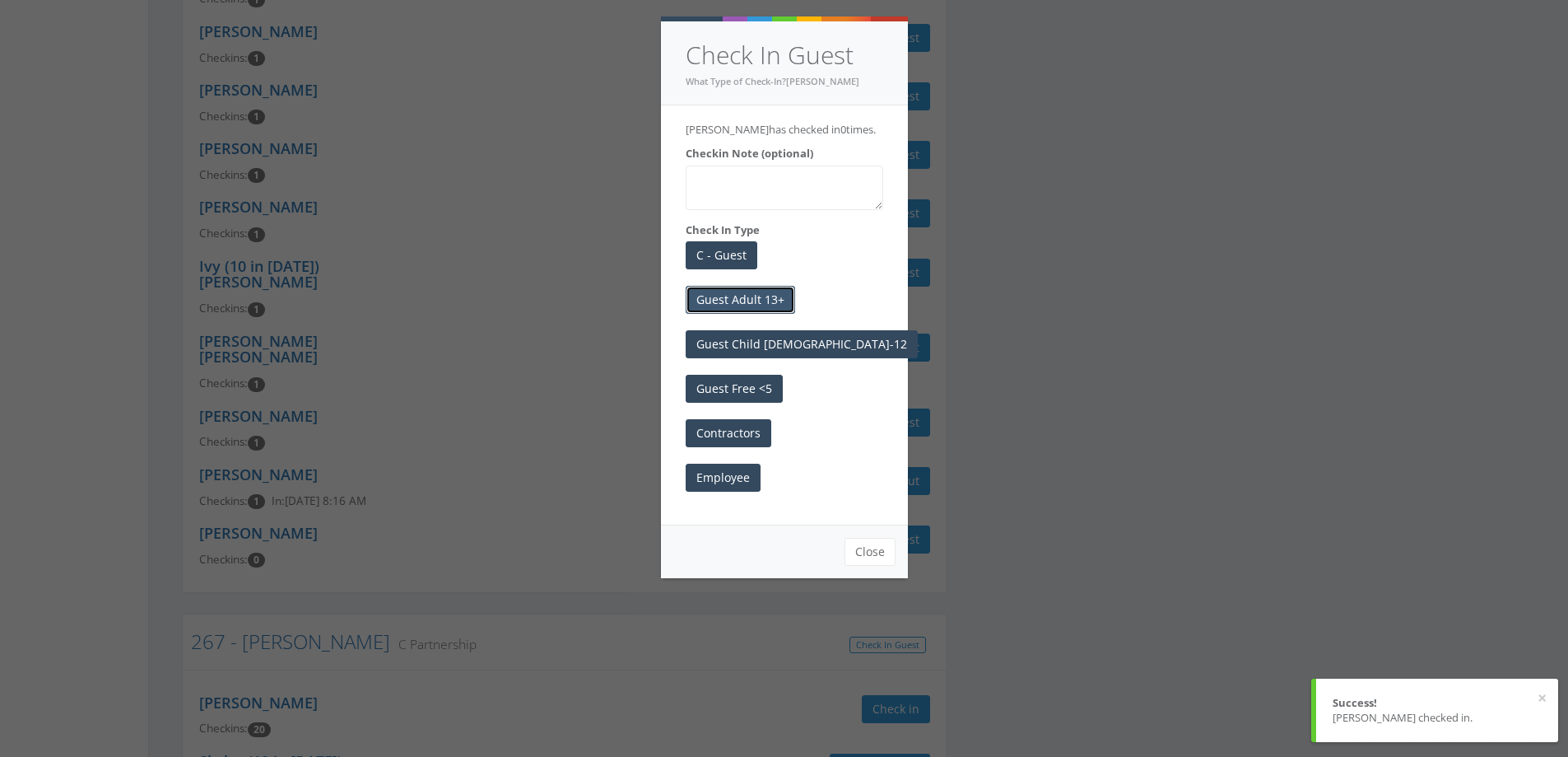
click at [760, 290] on button "Guest Adult 13+" at bounding box center [740, 299] width 110 height 28
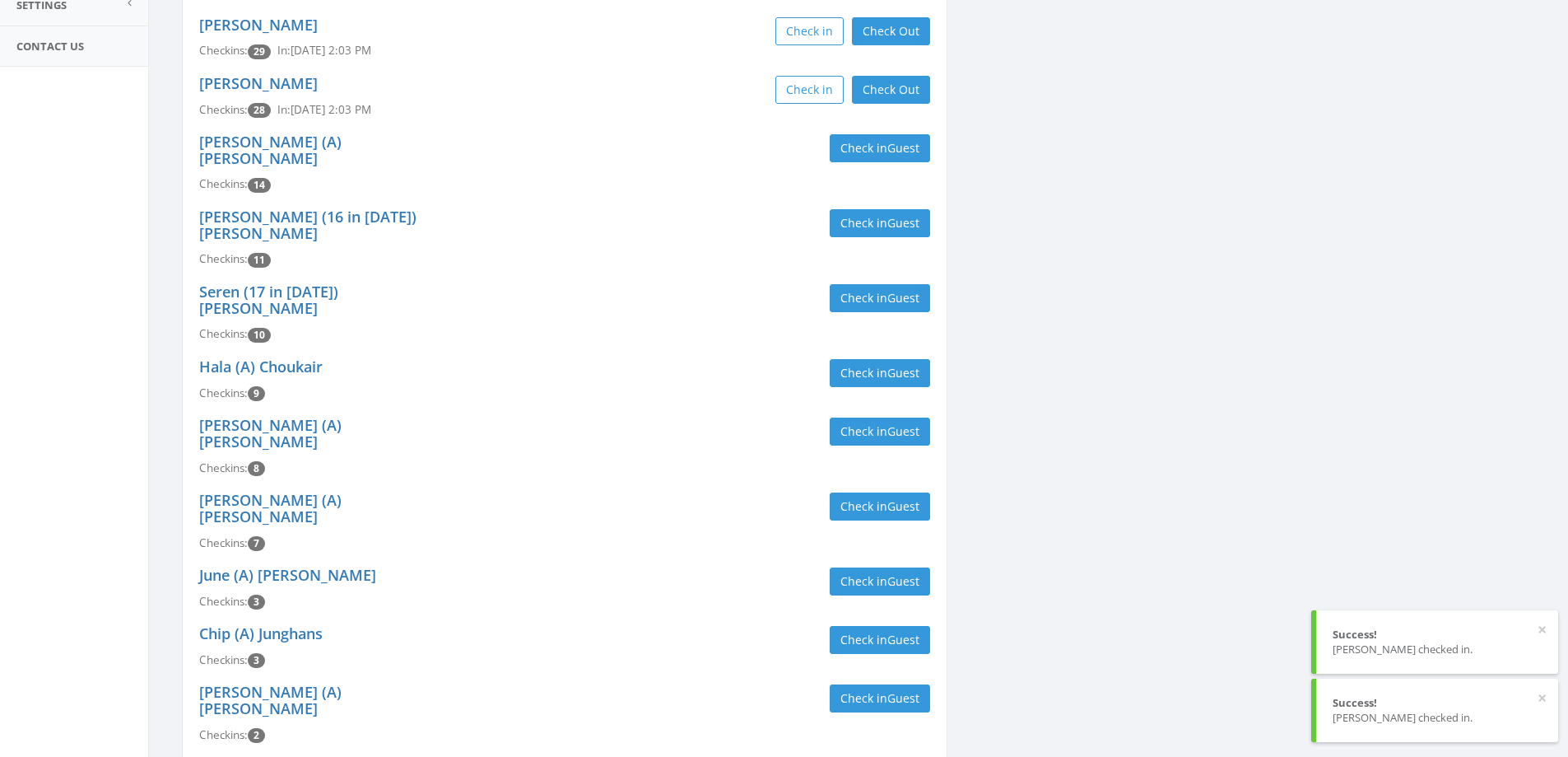
scroll to position [0, 0]
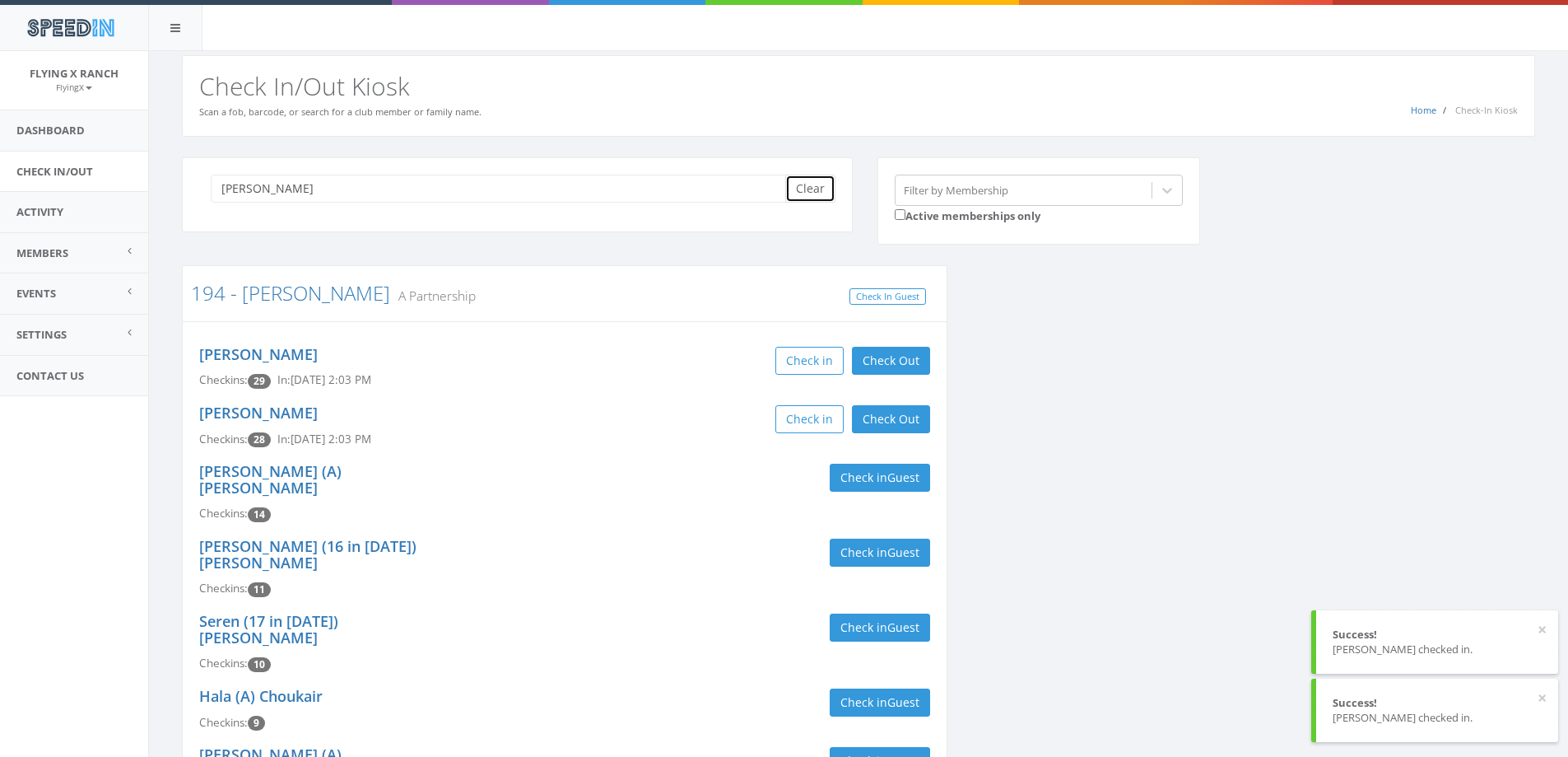
click at [813, 186] on button "Clear" at bounding box center [810, 188] width 50 height 28
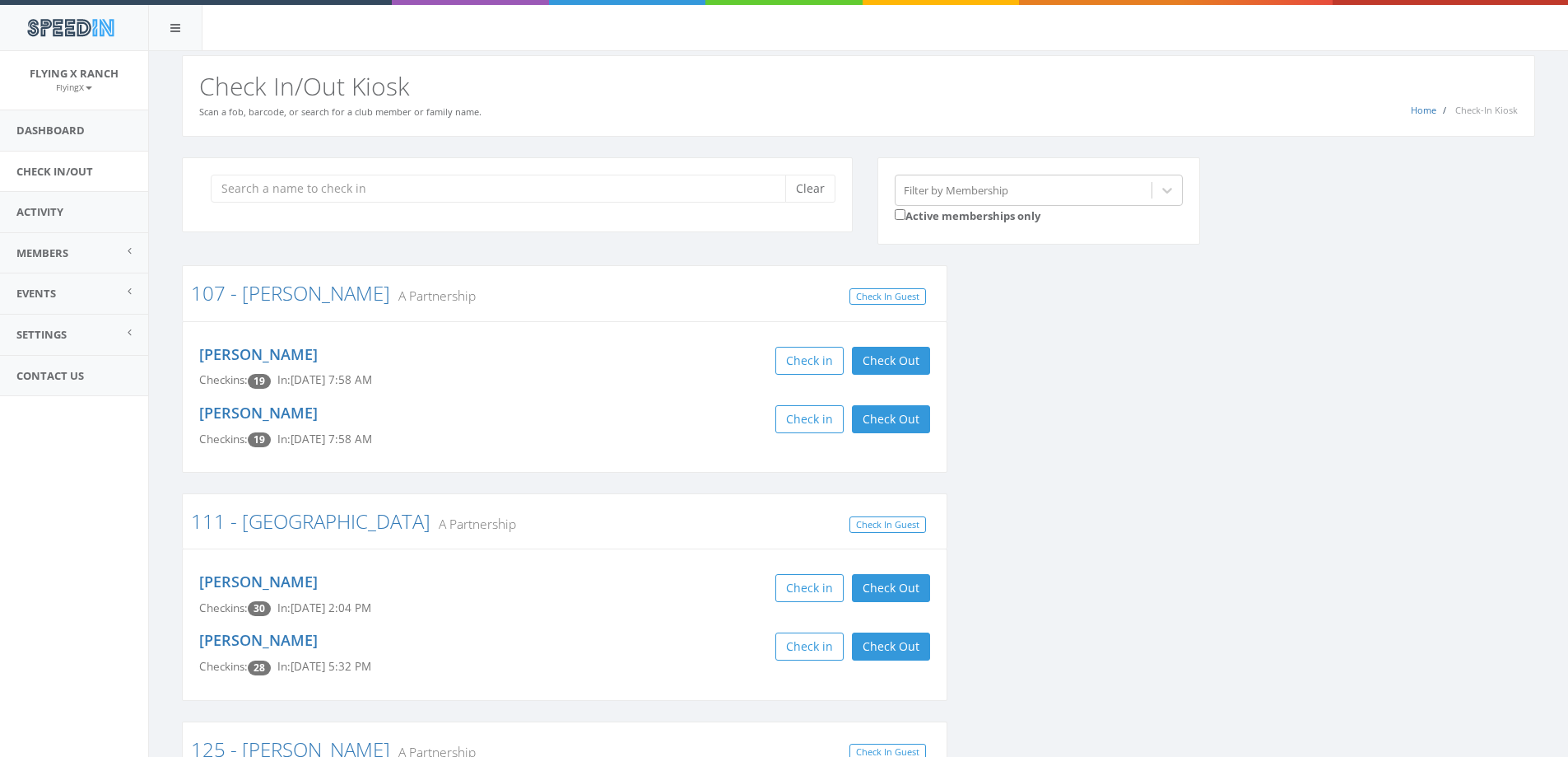
click at [950, 98] on h2 "Check In/Out Kiosk" at bounding box center [859, 86] width 1319 height 27
click at [562, 45] on div "SpeedIn" at bounding box center [784, 25] width 1568 height 51
click at [264, 182] on input "search" at bounding box center [504, 188] width 587 height 28
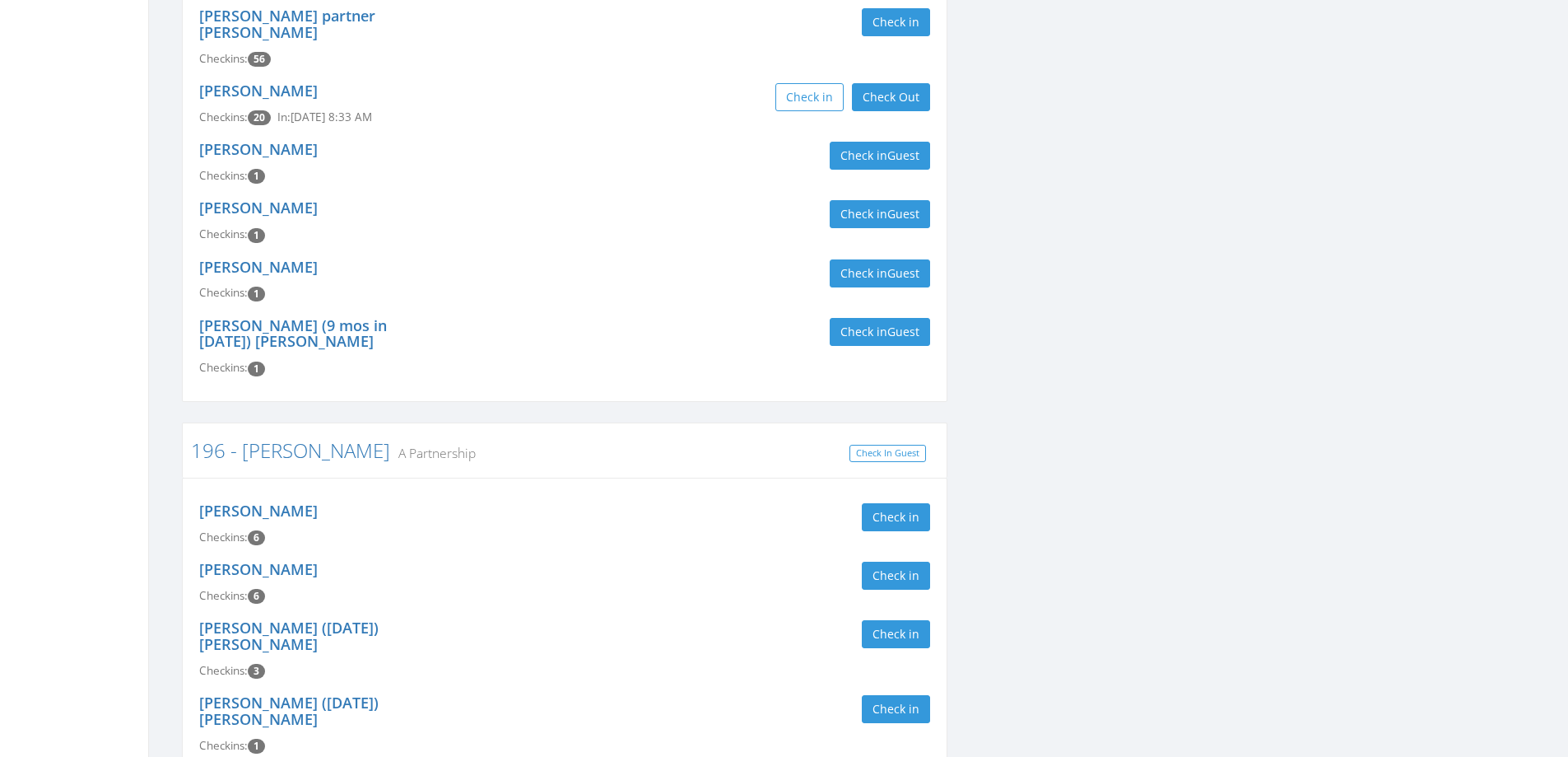
scroll to position [1235, 0]
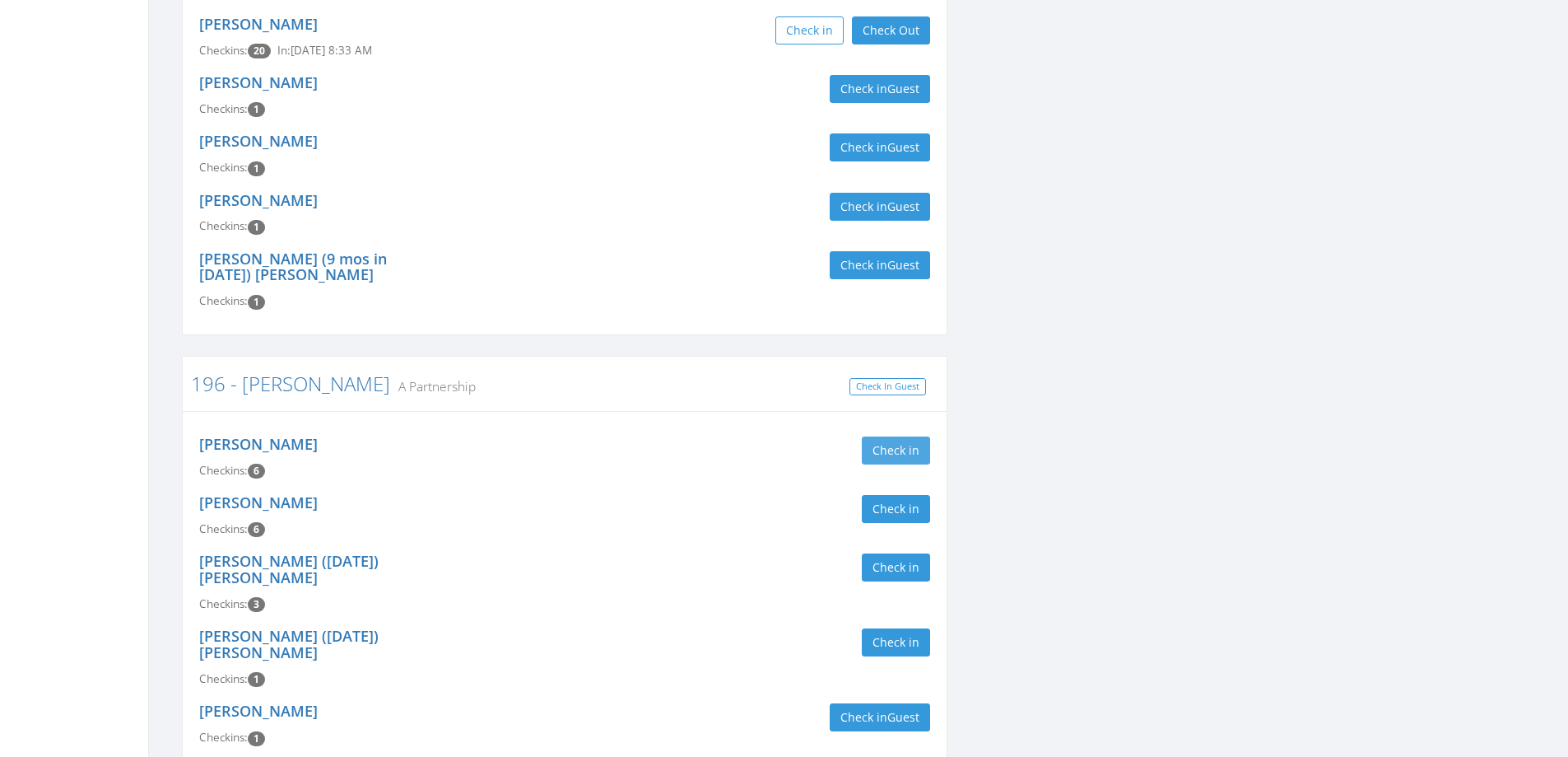
type input "ryan"
click at [889, 436] on button "Check in" at bounding box center [896, 449] width 69 height 28
click at [595, 428] on div "Catherine Ryan Checkins: 7 In: Sep 22, 8:43 AM Check in Check Out Check Out" at bounding box center [565, 457] width 756 height 59
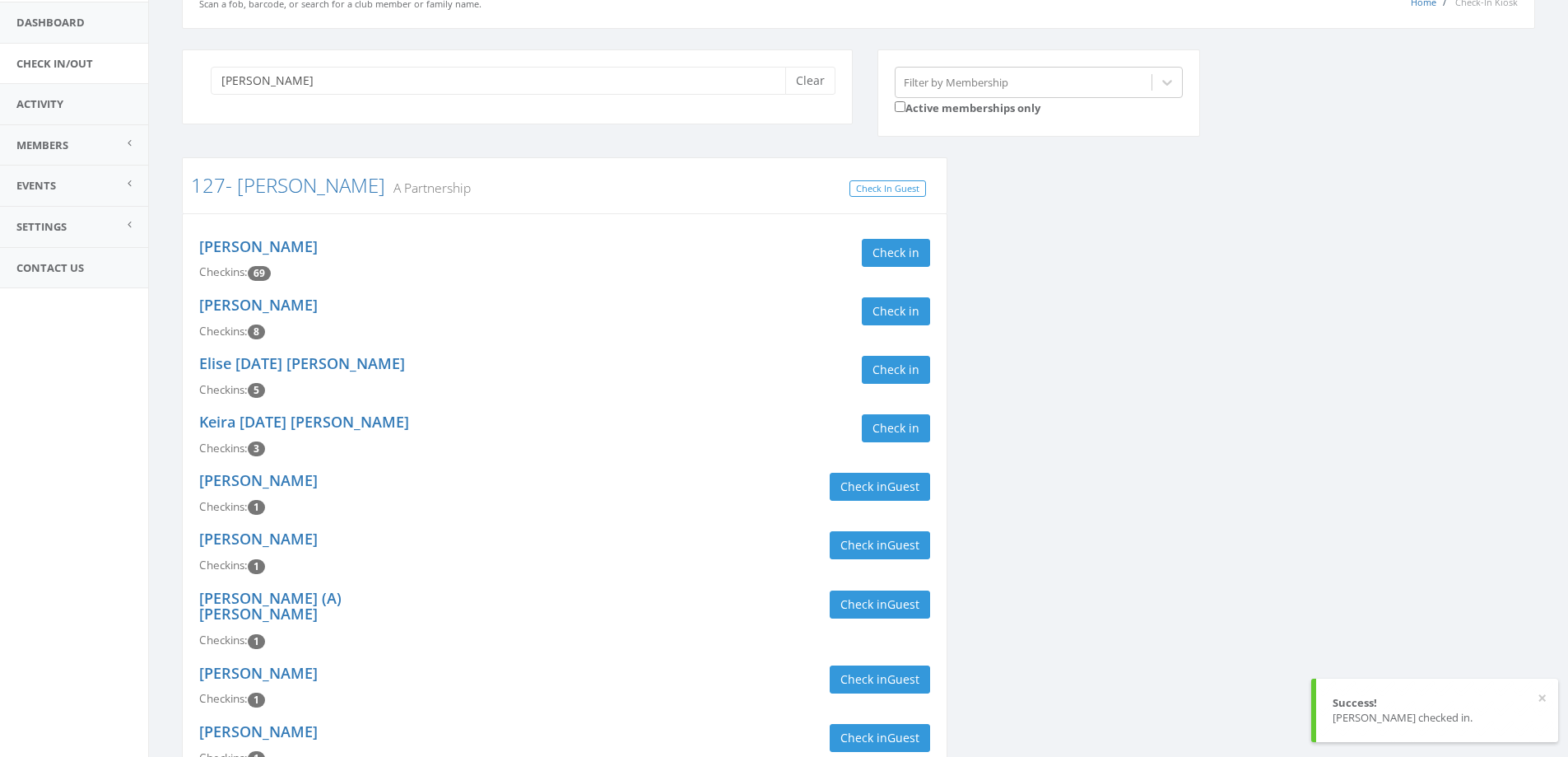
scroll to position [0, 0]
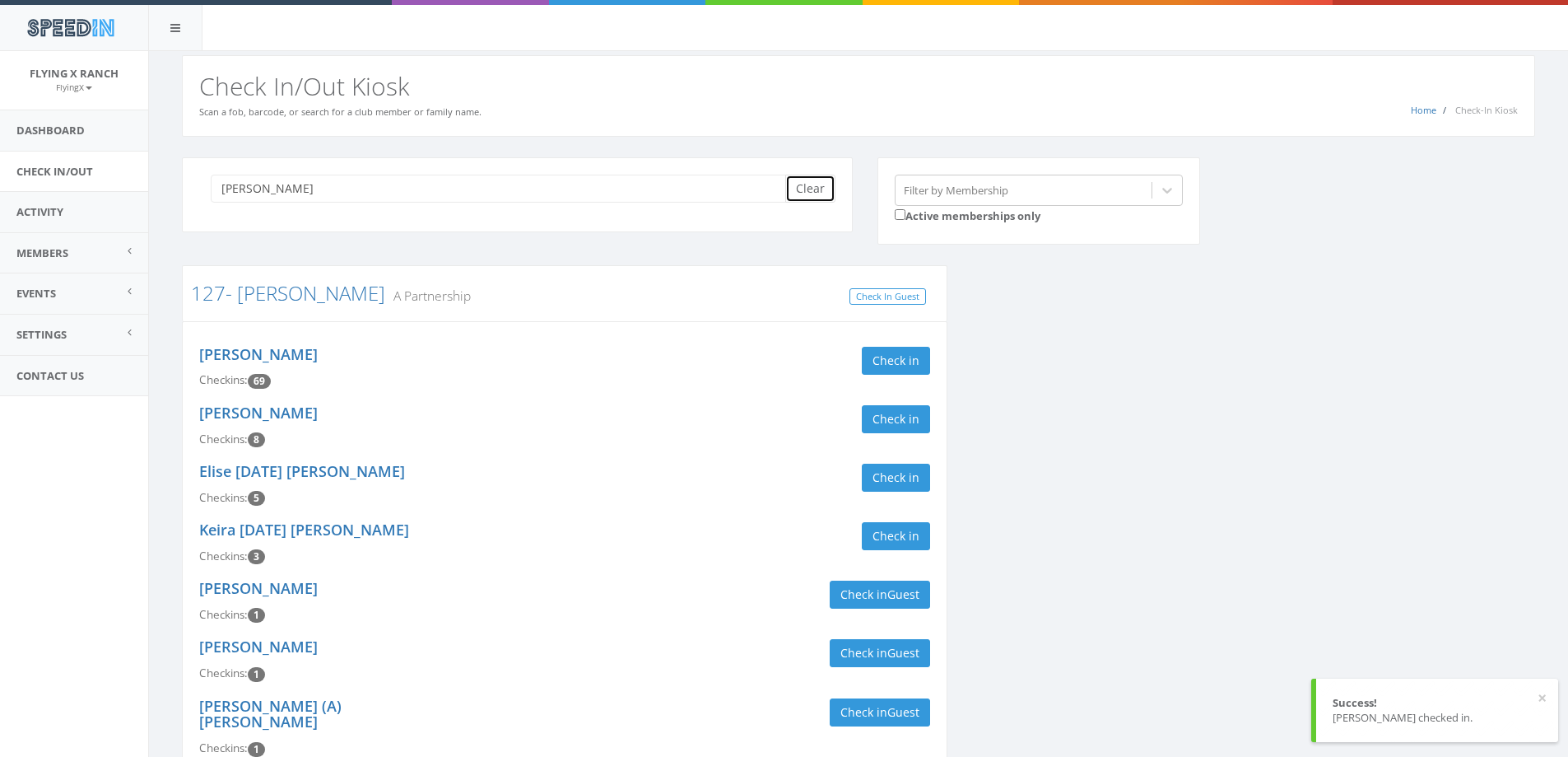
click at [813, 190] on button "Clear" at bounding box center [810, 188] width 50 height 28
